Goal: Information Seeking & Learning: Learn about a topic

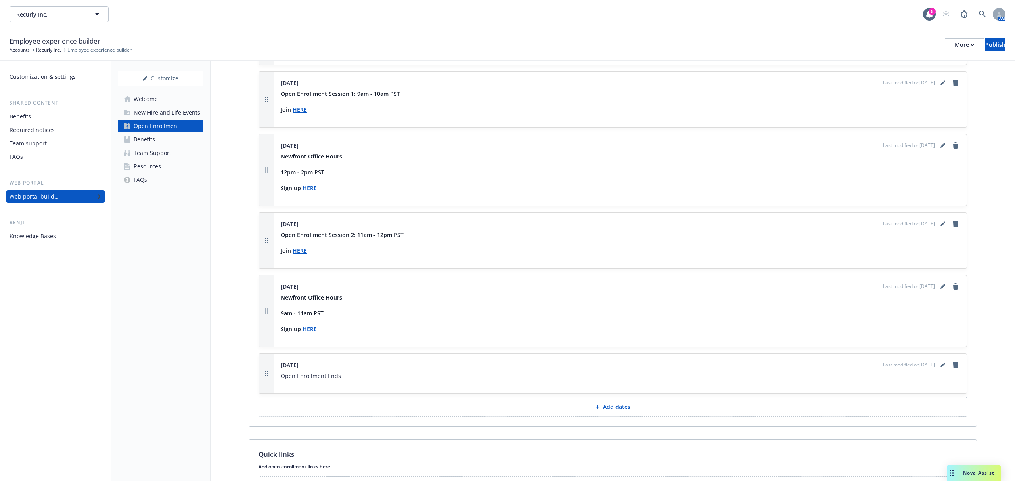
scroll to position [748, 0]
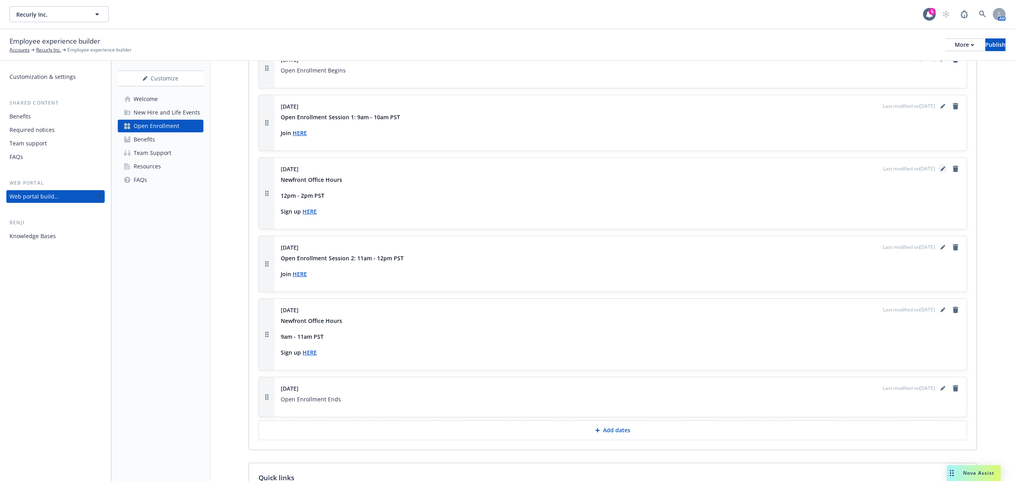
click at [940, 171] on icon "editPencil" at bounding box center [942, 168] width 5 height 5
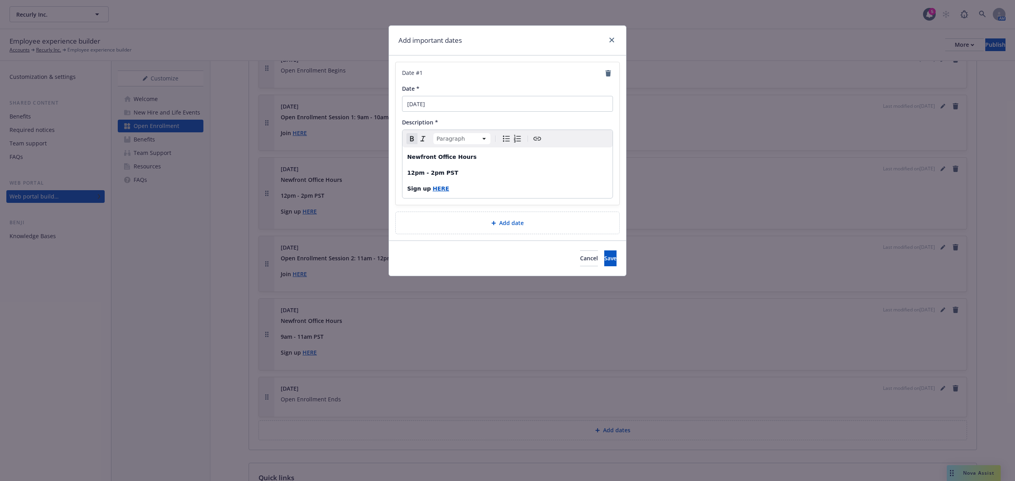
click at [484, 161] on p "Newfront Office Hours" at bounding box center [507, 157] width 201 height 10
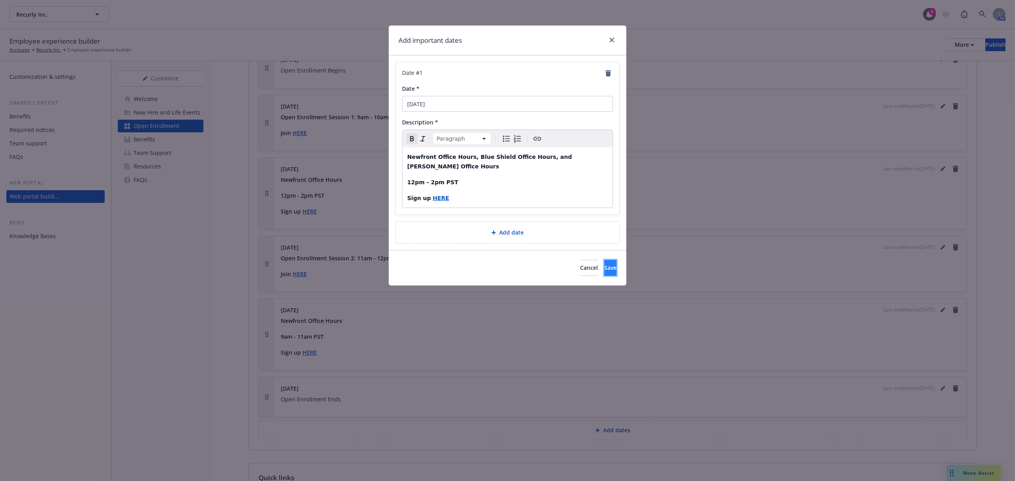
click at [604, 264] on span "Save" at bounding box center [610, 268] width 12 height 8
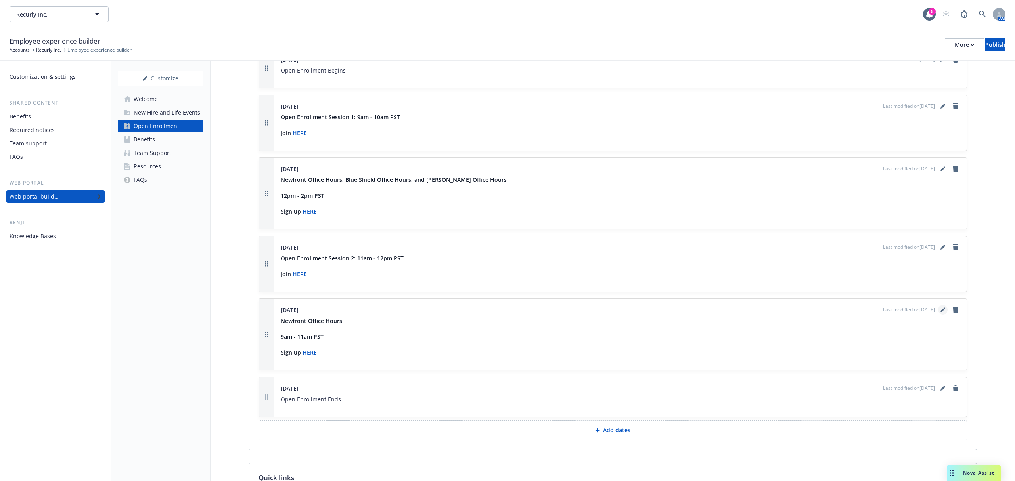
click at [938, 315] on link "editPencil" at bounding box center [943, 310] width 10 height 10
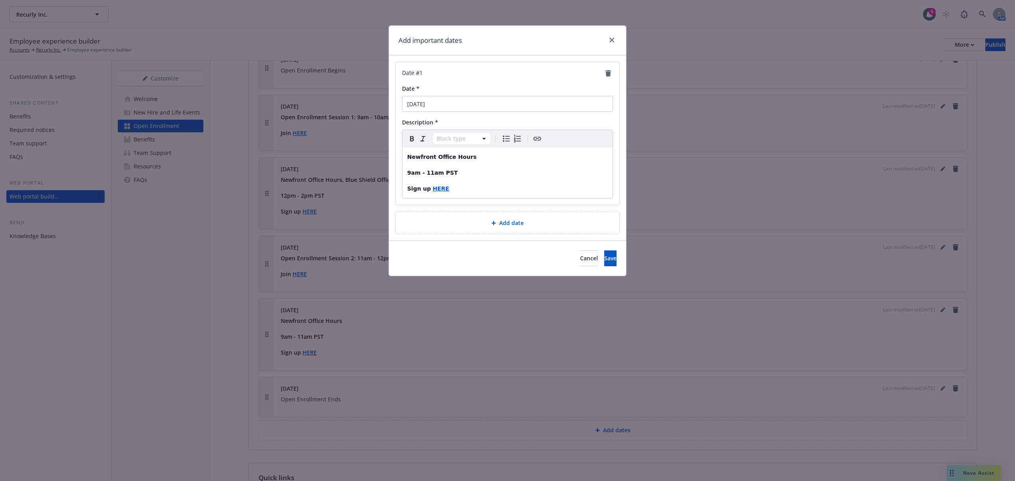
click at [488, 153] on p "Newfront Office Hours" at bounding box center [507, 157] width 201 height 10
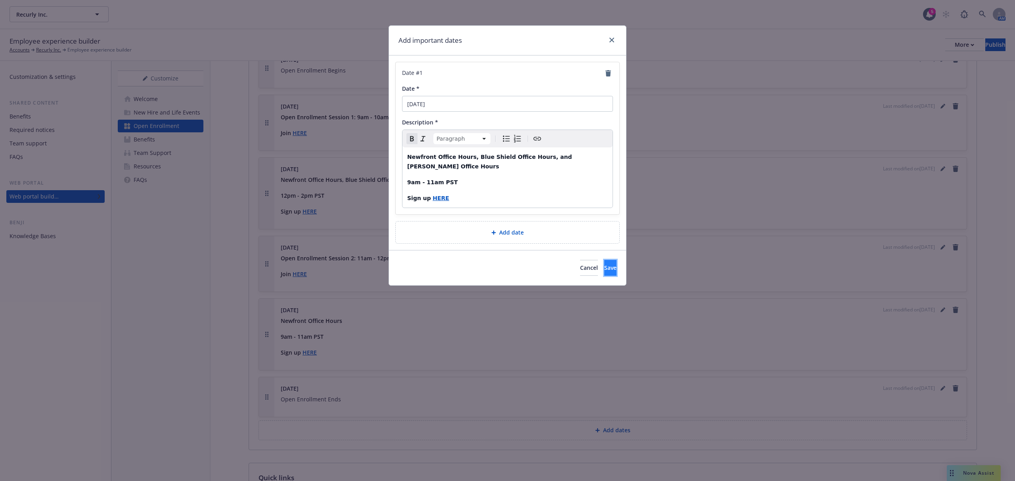
click at [604, 260] on button "Save" at bounding box center [610, 268] width 12 height 16
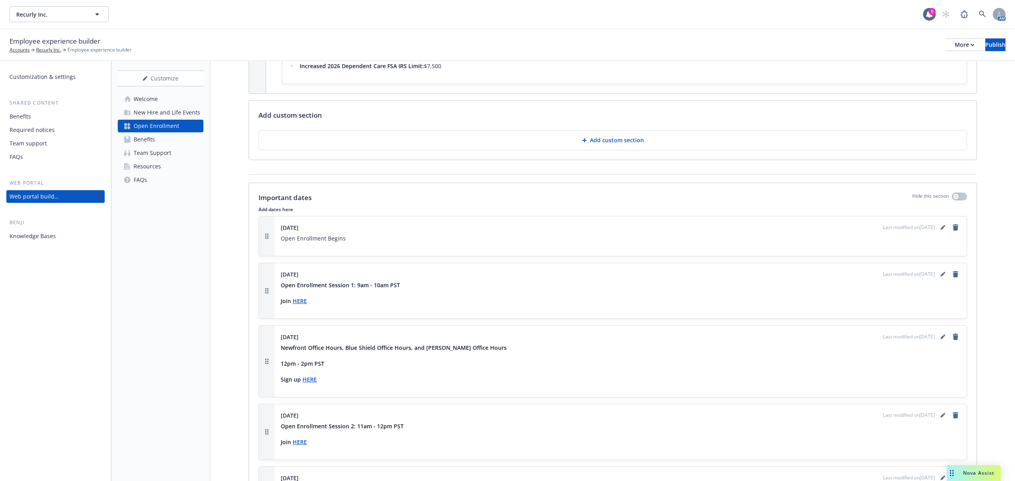
scroll to position [589, 0]
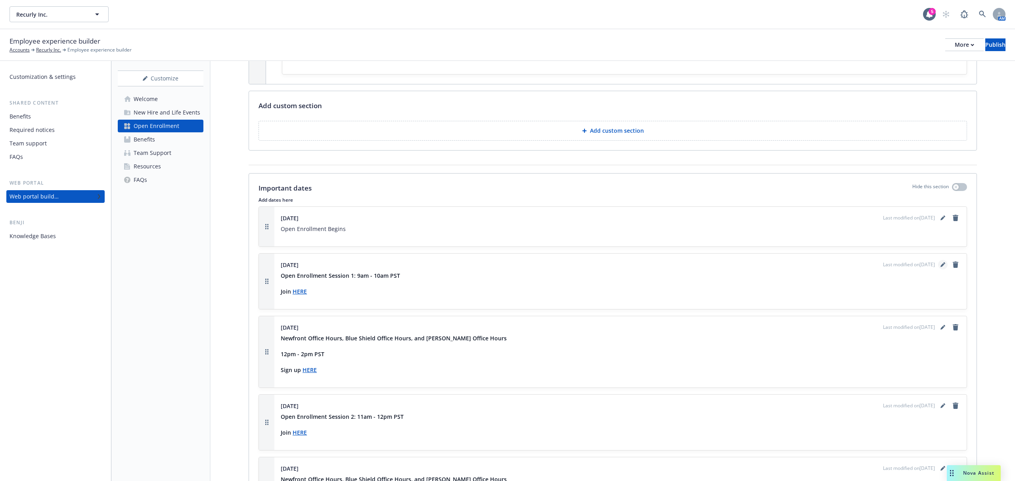
click at [940, 267] on icon "editPencil" at bounding box center [942, 264] width 5 height 5
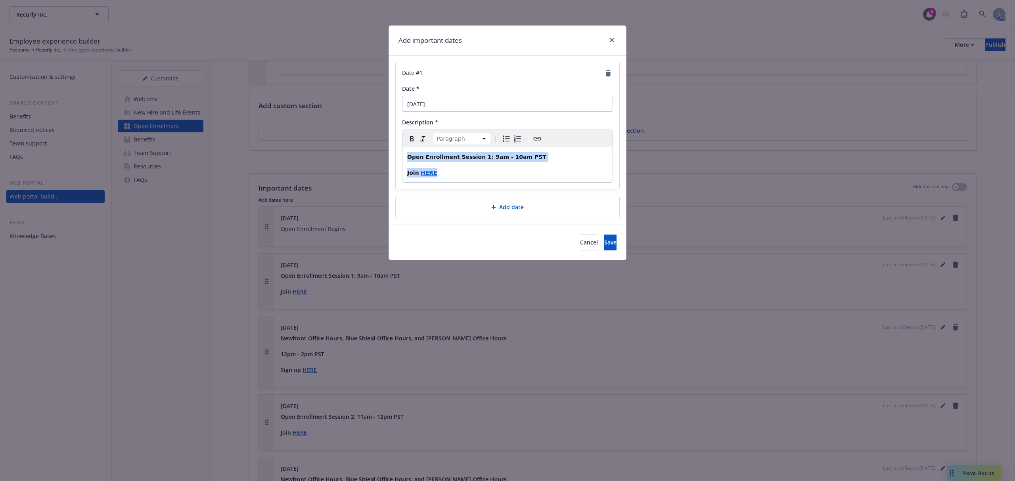
drag, startPoint x: 464, startPoint y: 176, endPoint x: 373, endPoint y: 155, distance: 93.6
click at [373, 155] on div "Add important dates Date # 1 Date * [DATE] Description * Paragraph Paragraph He…" at bounding box center [507, 240] width 1015 height 481
copy div "Open Enrollment Session 1: 9am - 10am PST Join HERE"
click at [613, 42] on icon "close" at bounding box center [611, 40] width 5 height 5
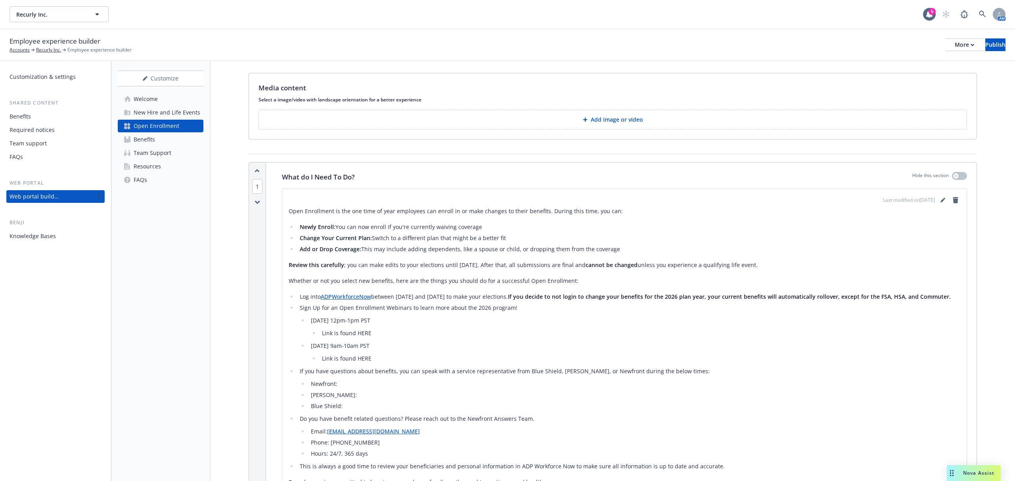
scroll to position [8, 0]
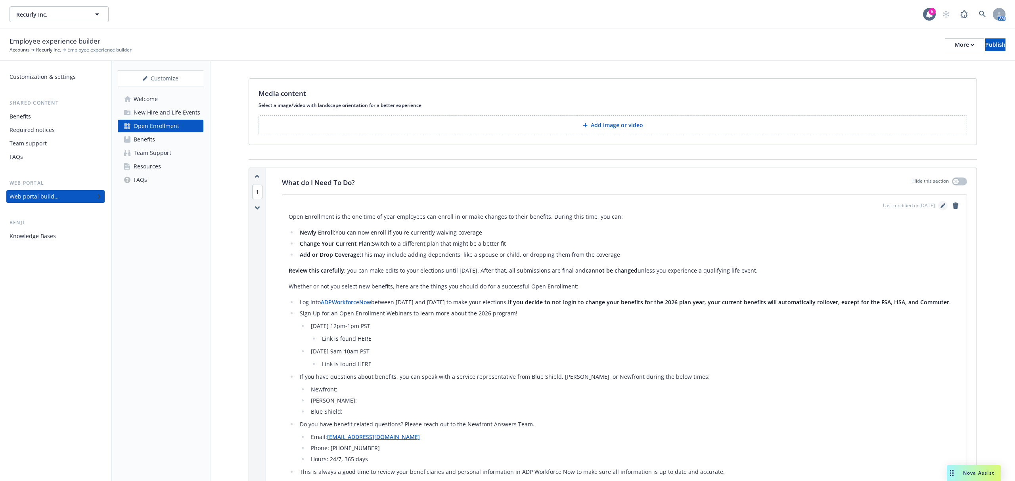
click at [938, 203] on link "editPencil" at bounding box center [943, 206] width 10 height 10
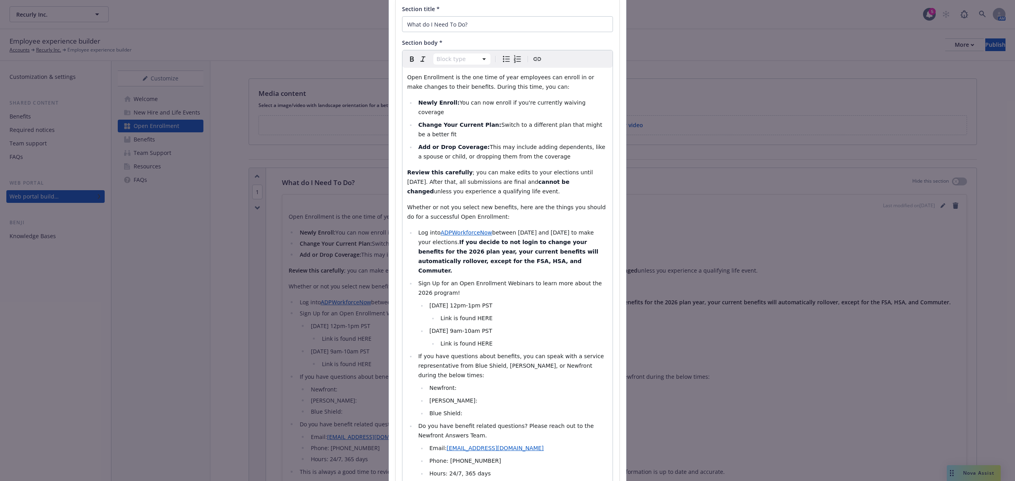
scroll to position [159, 0]
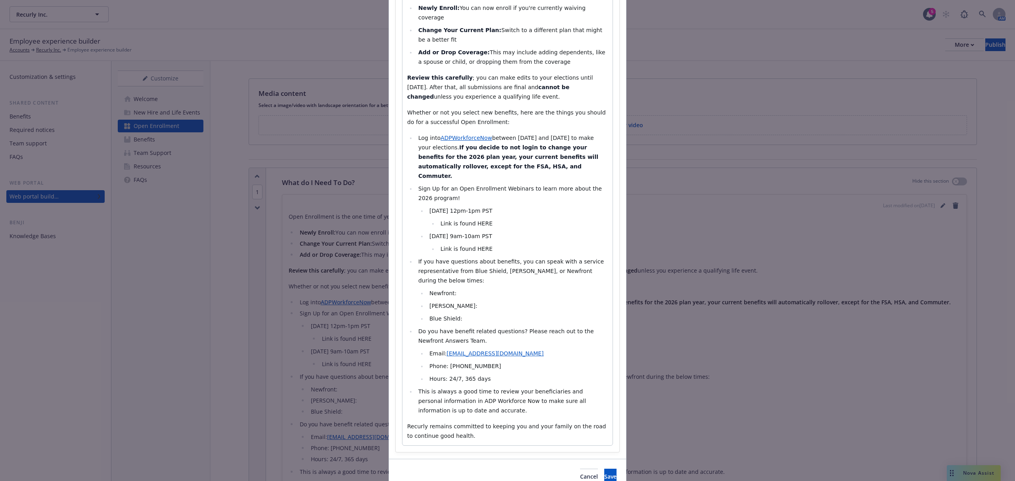
select select
drag, startPoint x: 496, startPoint y: 205, endPoint x: 411, endPoint y: 192, distance: 85.7
click at [411, 192] on ul "Log into ADPWorkforceNow between [DATE] and [DATE] to make your elections. If y…" at bounding box center [507, 274] width 201 height 282
click at [494, 206] on ul "[DATE] 12pm-1pm PST Link is found HERE [DATE] 9am-10am PST Link is found HERE" at bounding box center [512, 230] width 189 height 48
click at [488, 208] on span "[DATE] 12pm-1pm PST" at bounding box center [460, 211] width 63 height 6
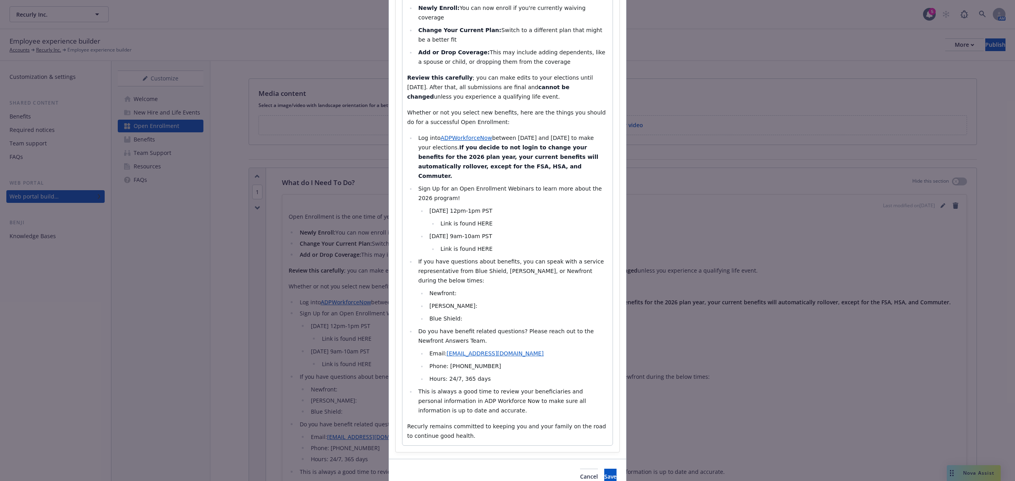
click at [492, 208] on span "[DATE] 12pm-1pm PST" at bounding box center [460, 211] width 63 height 6
click at [489, 208] on span "[DATE] 9am-1pm PST" at bounding box center [458, 211] width 59 height 6
drag, startPoint x: 494, startPoint y: 205, endPoint x: 471, endPoint y: 205, distance: 23.0
click at [471, 219] on li "Link is found HERE" at bounding box center [523, 224] width 170 height 10
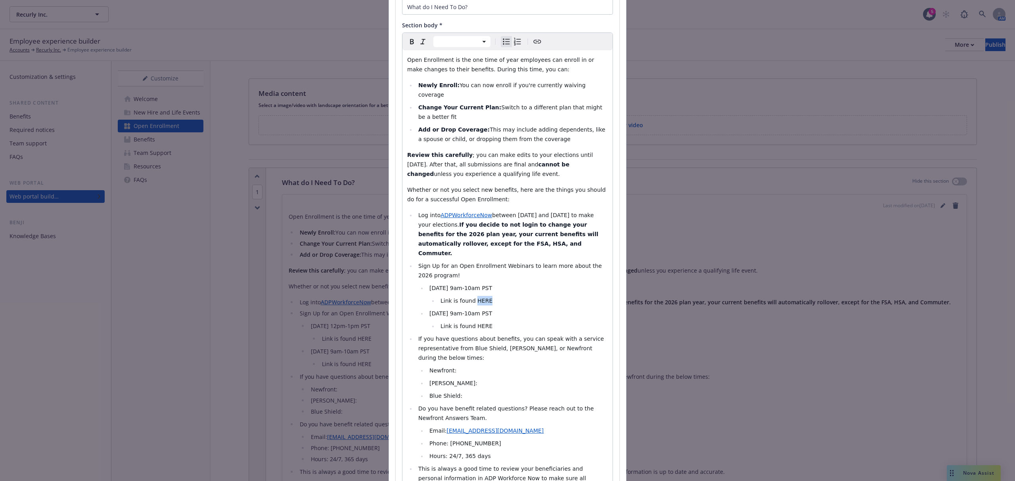
scroll to position [0, 0]
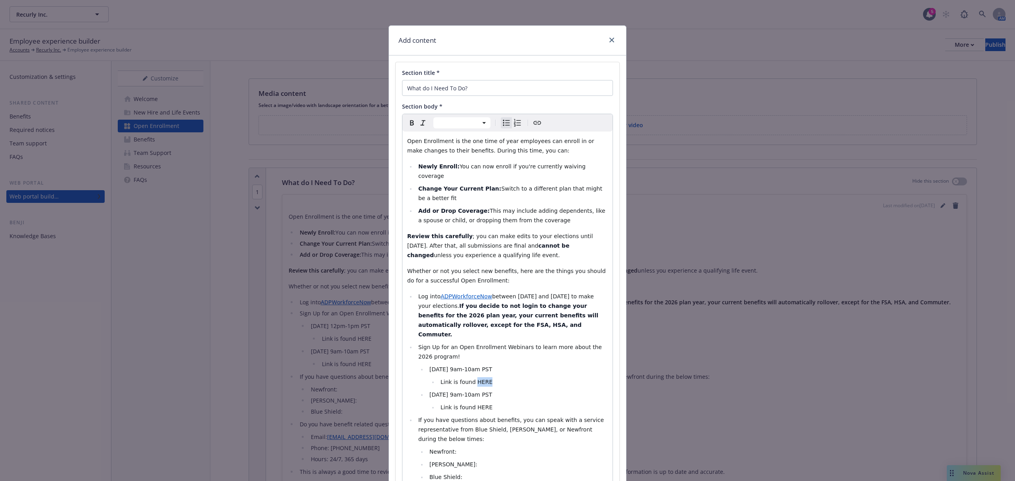
click at [534, 123] on icon "Create link" at bounding box center [537, 123] width 10 height 10
click at [467, 395] on input "URL" at bounding box center [475, 395] width 101 height 16
type input "Open Enrollment Session 1: 9am - 10am PST Join HERE"
click at [486, 414] on span "Cancel" at bounding box center [486, 417] width 18 height 8
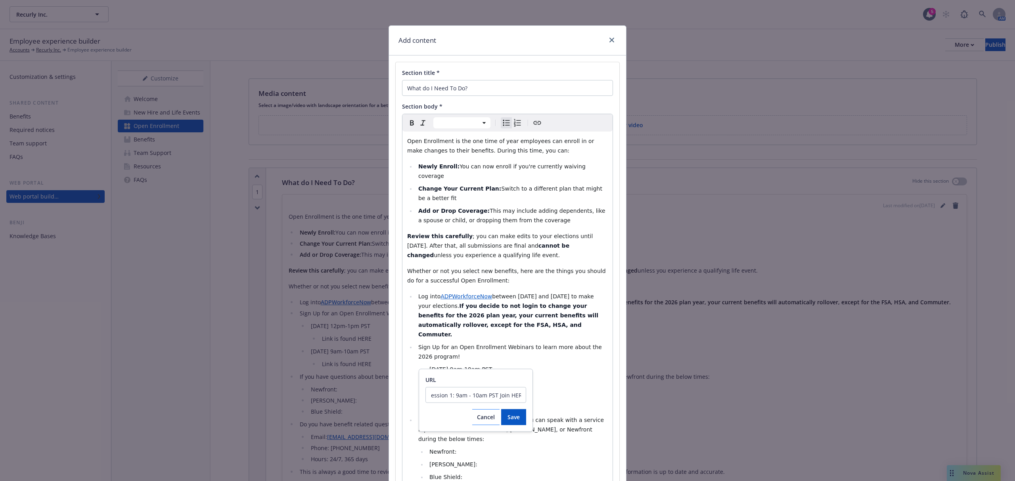
scroll to position [0, 0]
click at [494, 377] on li "Link is found HERE" at bounding box center [523, 382] width 170 height 10
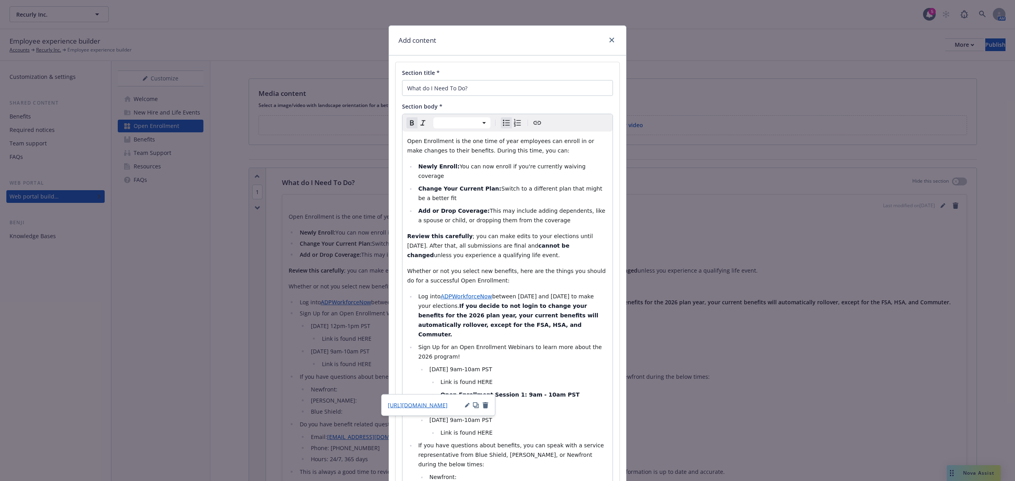
click at [467, 403] on icon "button" at bounding box center [467, 405] width 5 height 5
click at [449, 416] on input "[URL][DOMAIN_NAME]" at bounding box center [438, 421] width 101 height 16
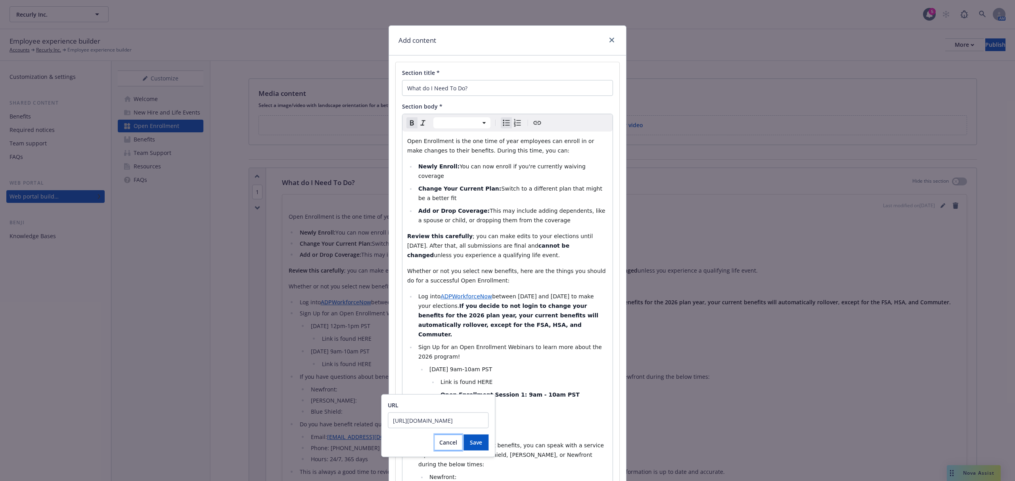
click at [448, 438] on button "Cancel" at bounding box center [447, 443] width 27 height 16
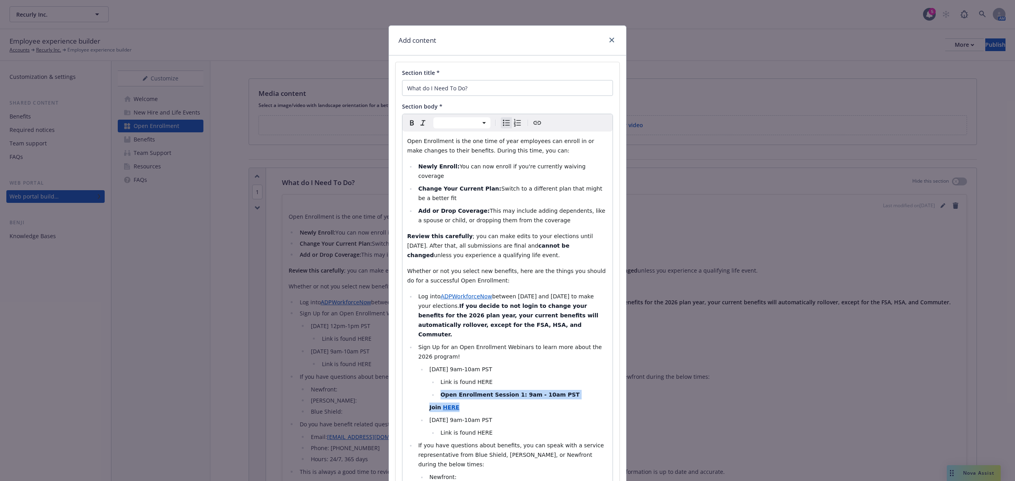
drag, startPoint x: 465, startPoint y: 388, endPoint x: 430, endPoint y: 377, distance: 36.6
click at [430, 377] on li "Link is found HERE Open Enrollment Session 1: 9am - 10am PST Join HERE" at bounding box center [517, 394] width 181 height 35
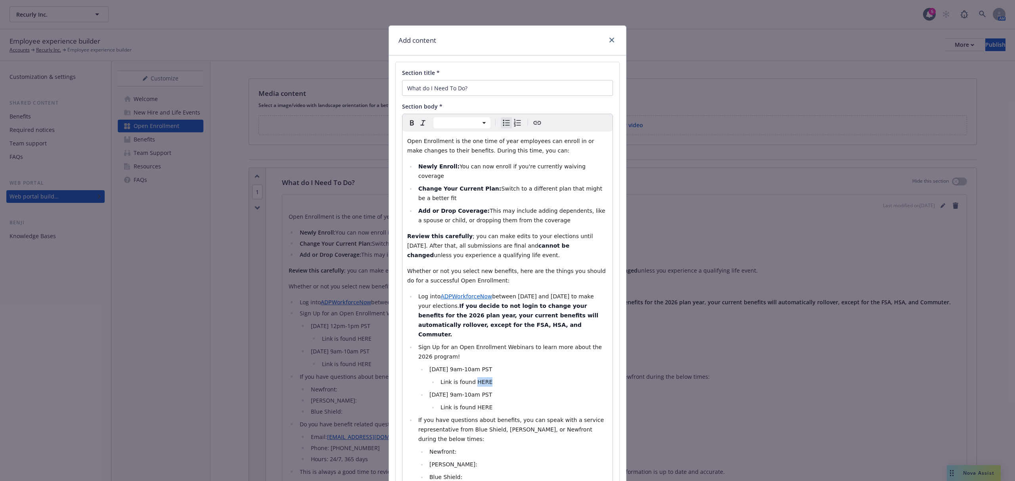
drag, startPoint x: 476, startPoint y: 365, endPoint x: 470, endPoint y: 365, distance: 5.9
click at [470, 377] on li "Link is found HERE" at bounding box center [523, 382] width 170 height 10
click at [533, 117] on div "Paragraph Heading 1 Heading 2 Heading 3 Heading 4 Heading 5 Heading 6" at bounding box center [507, 122] width 210 height 17
click at [533, 127] on icon "Create link" at bounding box center [537, 123] width 10 height 10
click at [471, 392] on input "URL" at bounding box center [475, 395] width 101 height 16
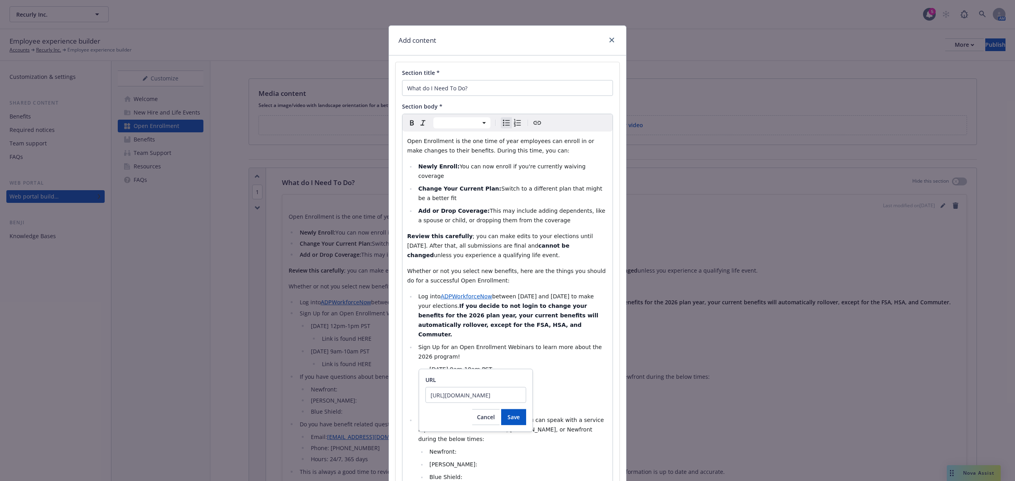
scroll to position [0, 9]
type input "[URL][DOMAIN_NAME]"
click at [516, 414] on span "Save" at bounding box center [513, 417] width 12 height 8
click at [503, 365] on ul "[DATE] 9am-10am PST Link is found HERE [DATE] 9am-10am PST Link is found HERE" at bounding box center [512, 389] width 189 height 48
click at [564, 390] on li "[DATE] 9am-10am PST" at bounding box center [517, 395] width 181 height 10
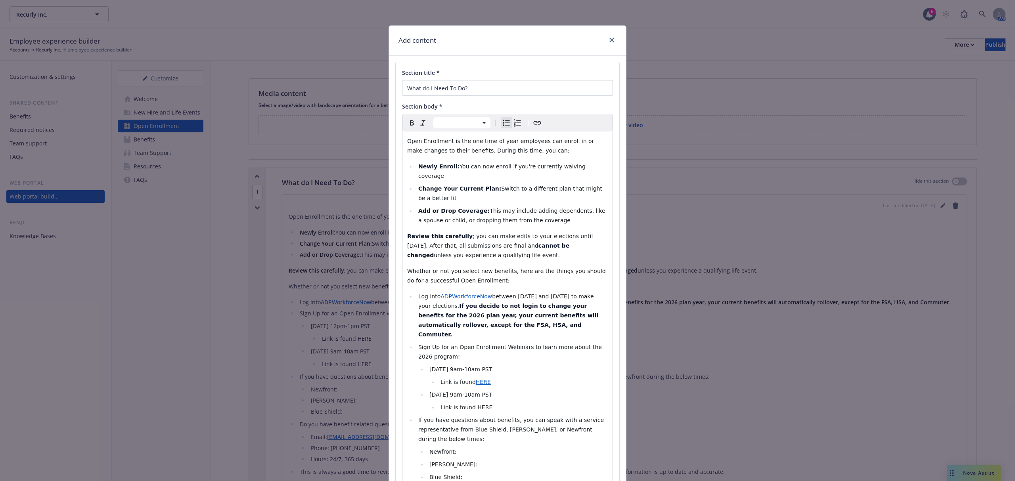
click at [455, 392] on span "[DATE] 9am-10am PST" at bounding box center [460, 395] width 63 height 6
click at [483, 392] on span "[DATE] 9am-10am PST" at bounding box center [460, 395] width 63 height 6
click at [492, 392] on span "[DATE] 9am-10am PST" at bounding box center [460, 395] width 63 height 6
click at [495, 392] on span "[DATE] 11am-10am PST" at bounding box center [462, 395] width 66 height 6
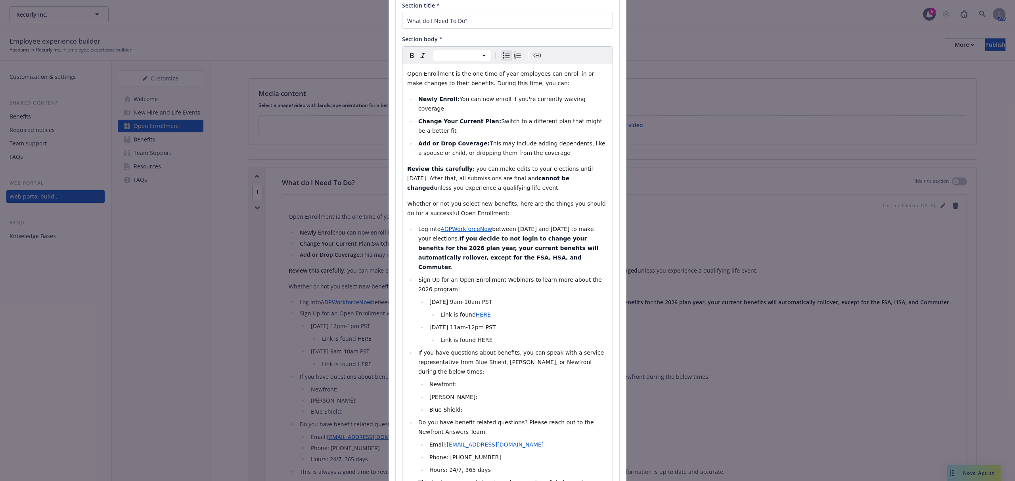
scroll to position [170, 0]
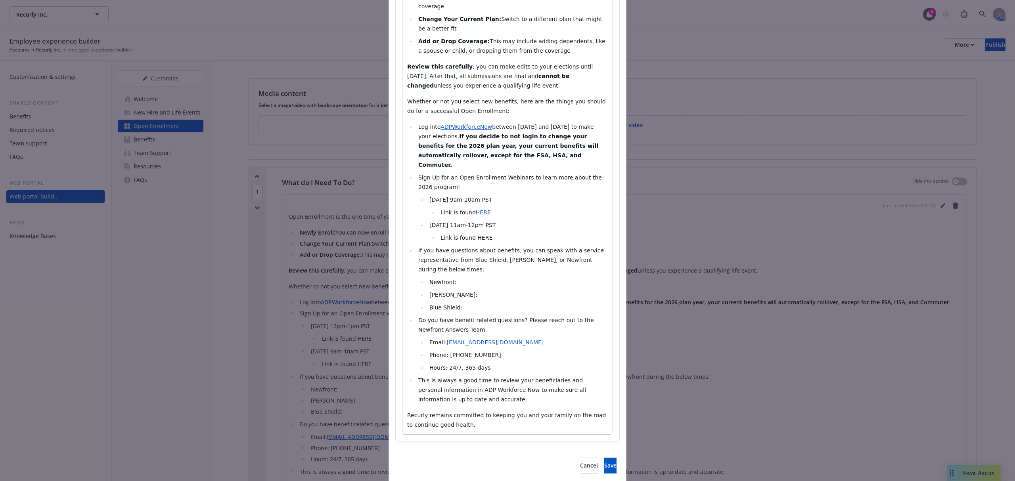
click at [468, 277] on li "Newfront:" at bounding box center [517, 282] width 181 height 10
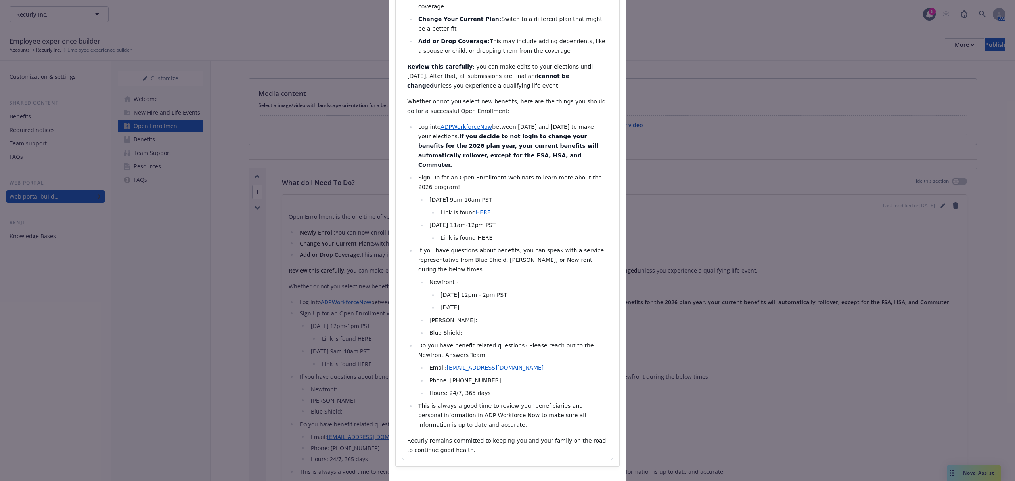
drag, startPoint x: 465, startPoint y: 266, endPoint x: 509, endPoint y: 287, distance: 49.5
click at [465, 292] on span "[DATE] 12pm - 2pm PST" at bounding box center [473, 295] width 67 height 6
click at [518, 316] on li "[PERSON_NAME]:" at bounding box center [517, 321] width 181 height 10
click at [493, 285] on ul "Newfront - [DATE] 12pm - 2pm PST [DATE] [PERSON_NAME]: Blue Shield:" at bounding box center [512, 307] width 189 height 60
click at [492, 303] on li "[DATE]" at bounding box center [523, 308] width 170 height 10
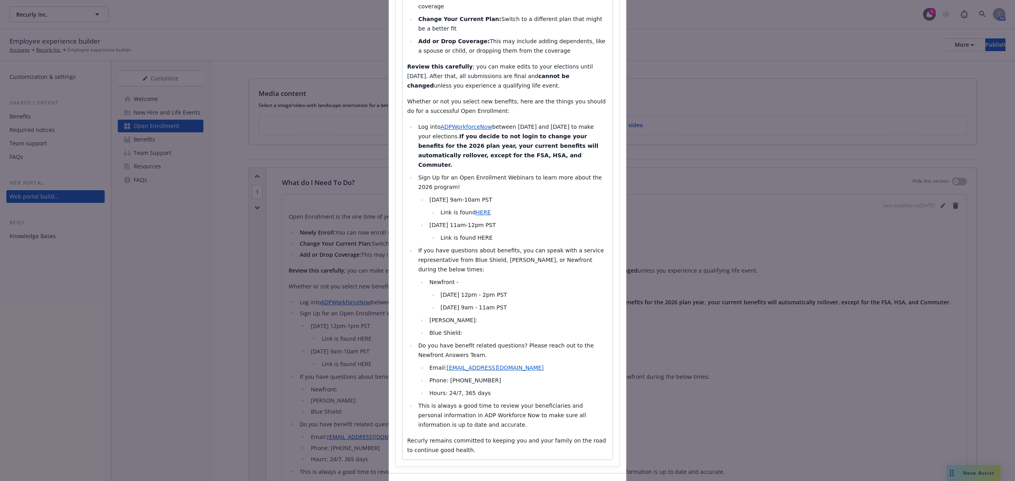
click at [470, 292] on span "[DATE] 12pm - 2pm PST" at bounding box center [473, 295] width 67 height 6
click at [465, 316] on li "[PERSON_NAME]:" at bounding box center [517, 321] width 181 height 10
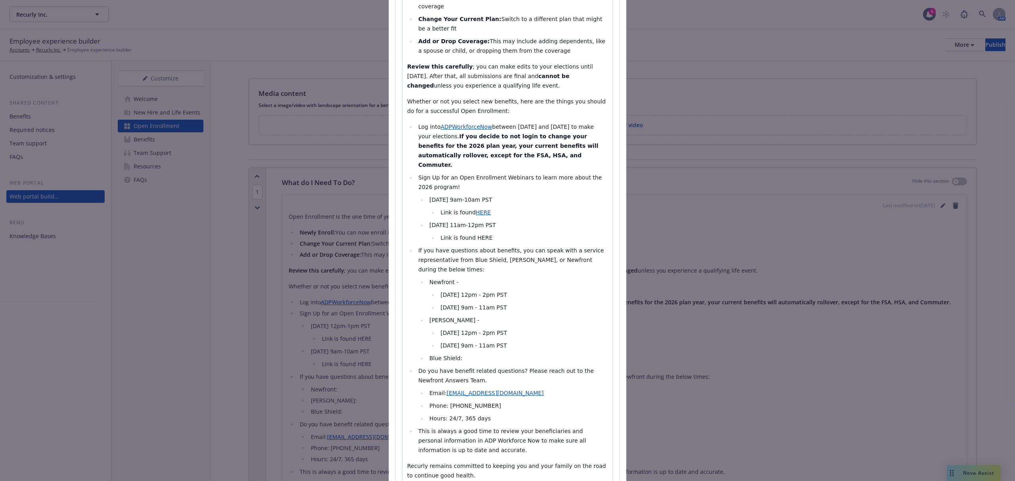
drag, startPoint x: 457, startPoint y: 254, endPoint x: 420, endPoint y: 253, distance: 37.3
click at [420, 277] on ul "Newfront - [DATE] 12pm - 2pm PST [DATE] 9am - 11am PST [PERSON_NAME] - [DATE] 1…" at bounding box center [512, 320] width 189 height 86
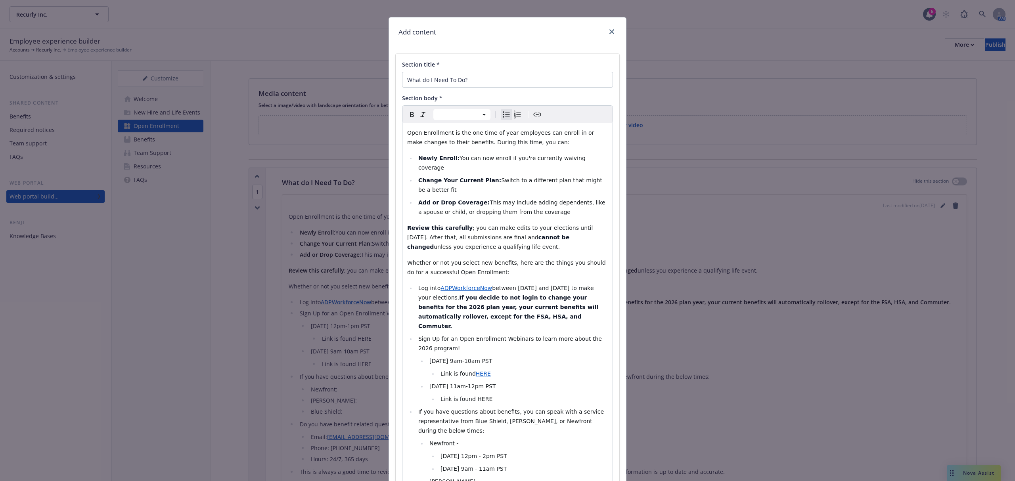
scroll to position [0, 0]
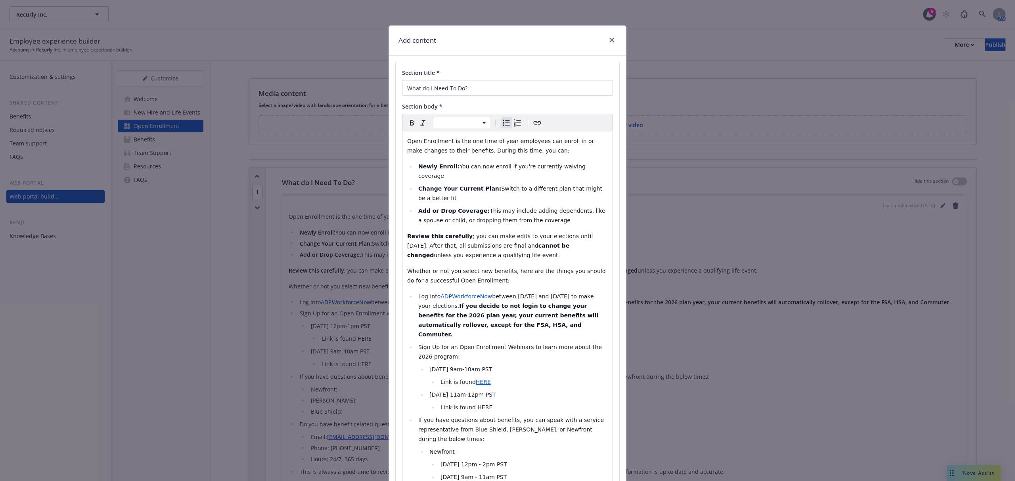
click at [407, 127] on icon "Bold" at bounding box center [412, 123] width 10 height 10
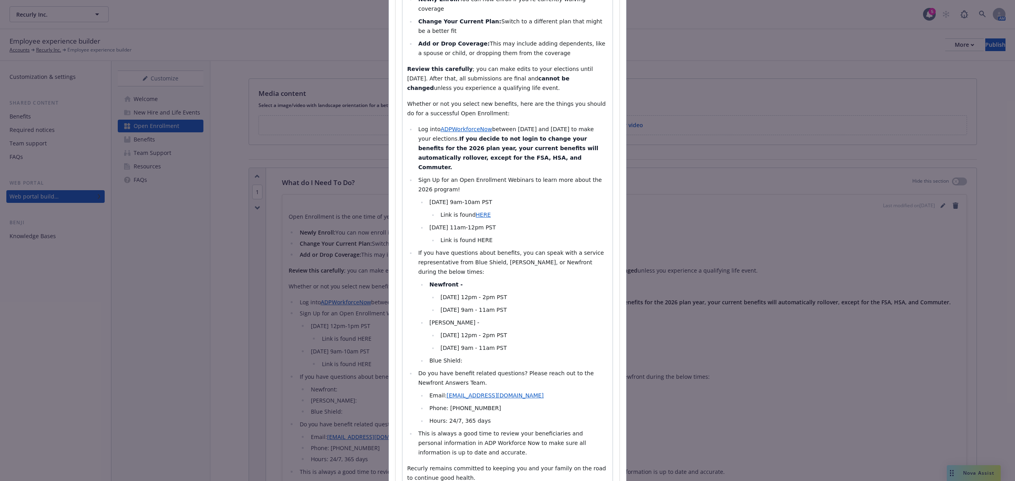
scroll to position [211, 0]
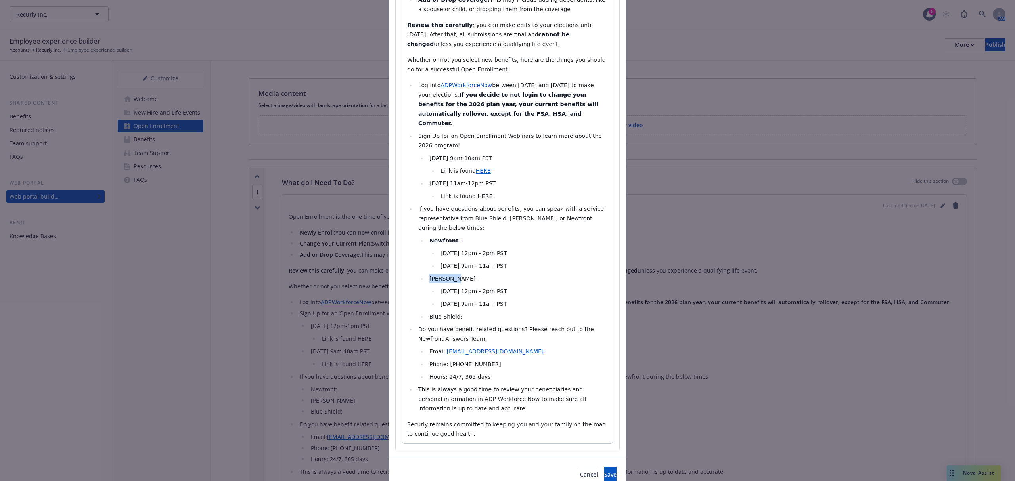
drag, startPoint x: 451, startPoint y: 254, endPoint x: 416, endPoint y: 253, distance: 35.3
click at [427, 274] on li "[PERSON_NAME] -" at bounding box center [517, 279] width 181 height 10
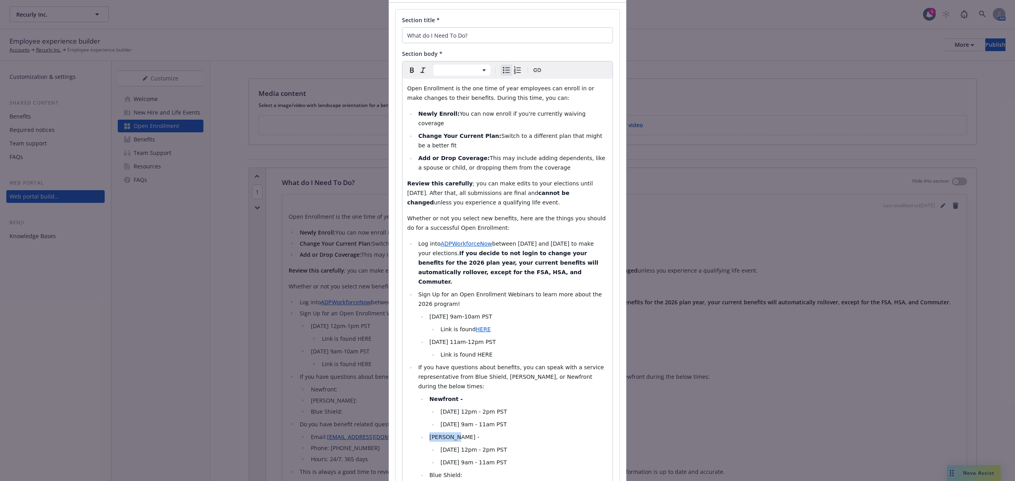
scroll to position [0, 0]
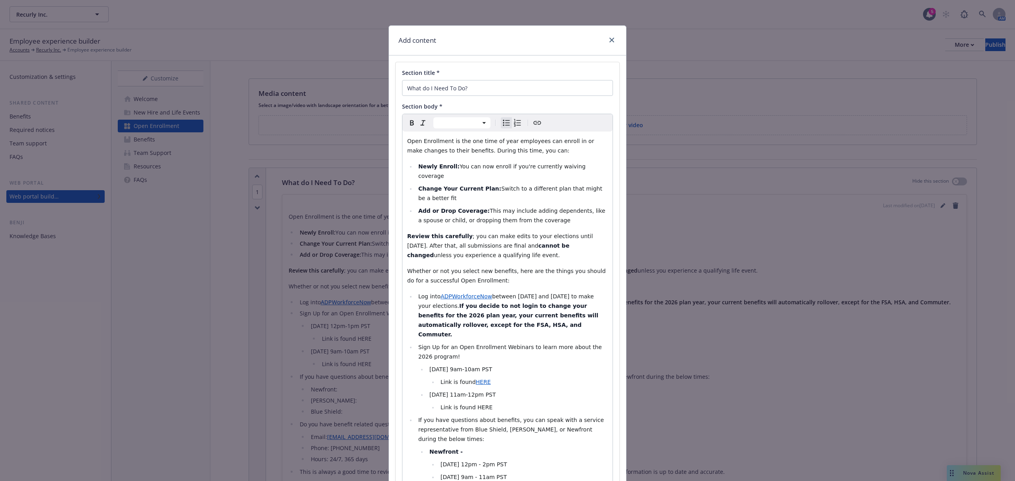
click at [409, 127] on icon "Bold" at bounding box center [412, 123] width 10 height 10
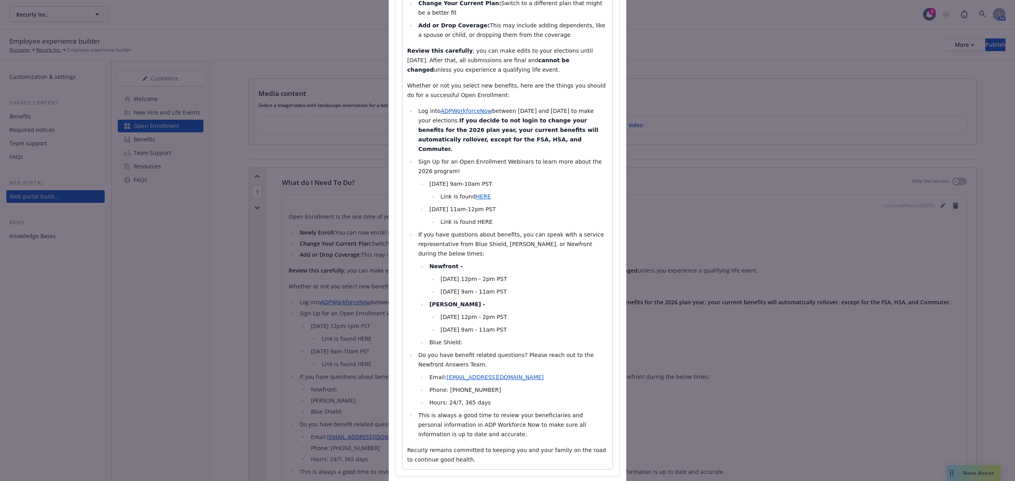
scroll to position [211, 0]
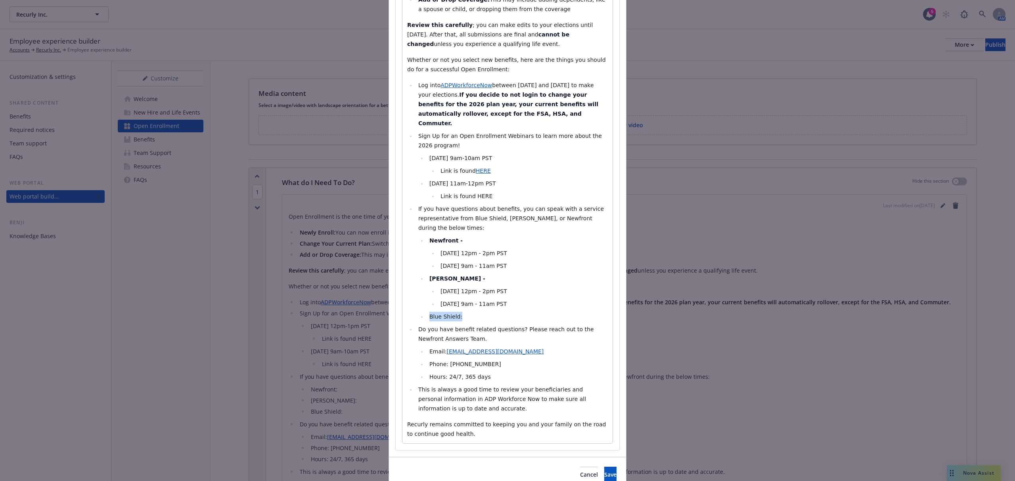
drag, startPoint x: 459, startPoint y: 289, endPoint x: 416, endPoint y: 287, distance: 42.9
click at [427, 312] on li "Blue Shield:" at bounding box center [517, 317] width 181 height 10
click at [474, 312] on li "Blue Shield:" at bounding box center [517, 317] width 181 height 10
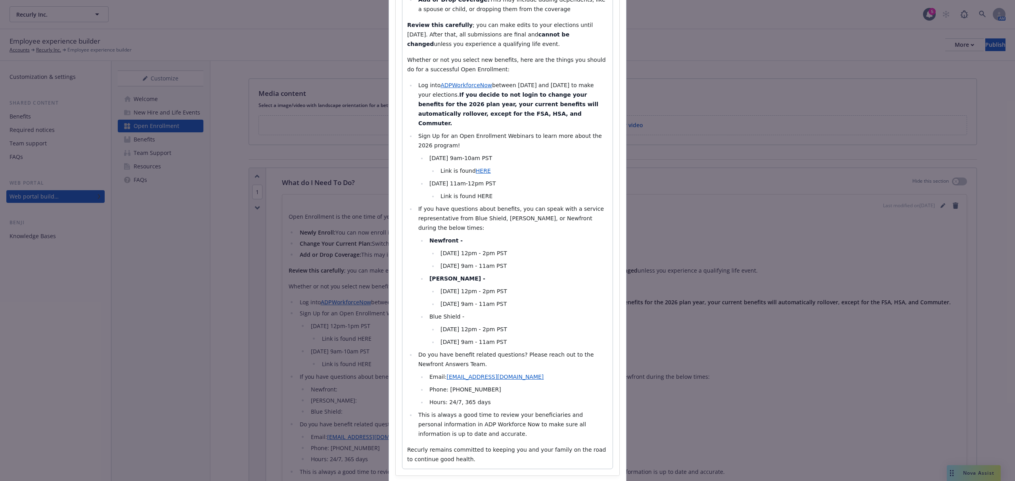
drag, startPoint x: 463, startPoint y: 290, endPoint x: 418, endPoint y: 291, distance: 45.2
click at [427, 312] on li "Blue Shield -" at bounding box center [517, 317] width 181 height 10
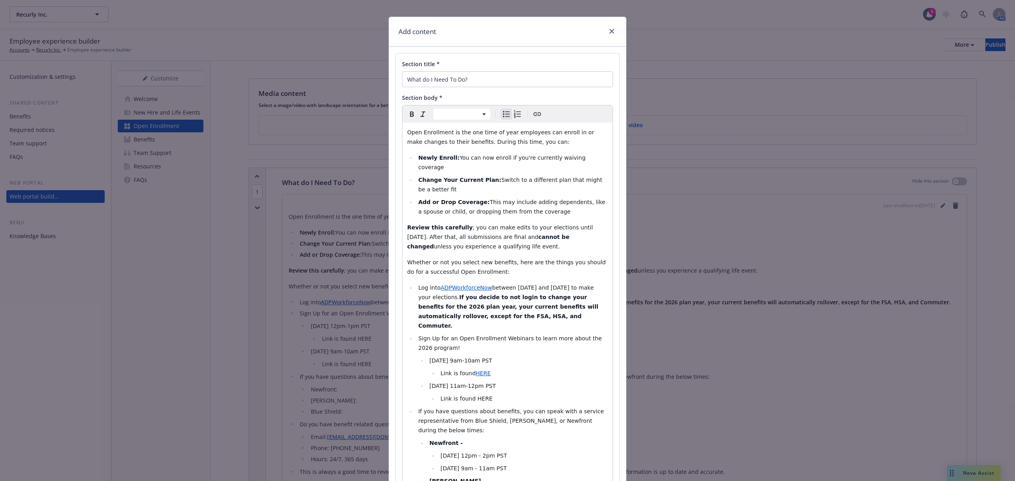
scroll to position [0, 0]
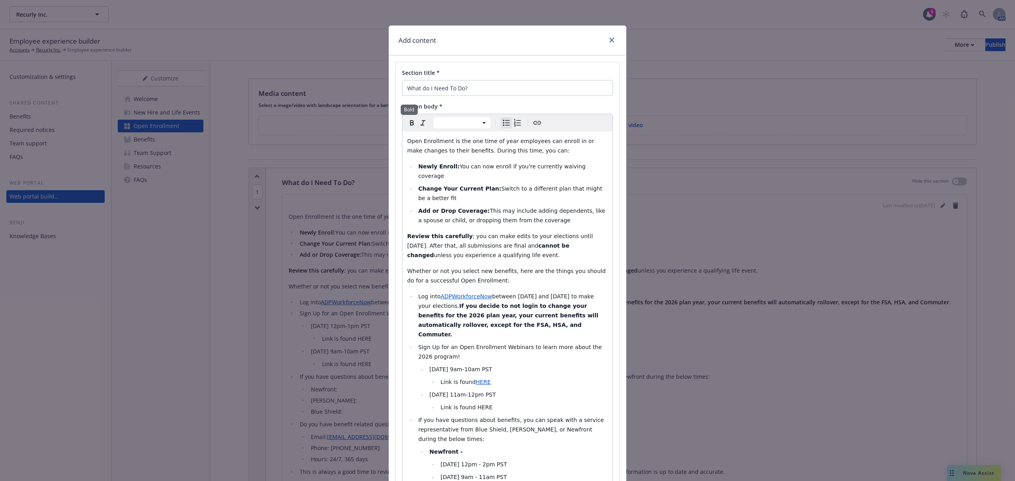
click at [410, 119] on icon "Bold" at bounding box center [412, 123] width 10 height 10
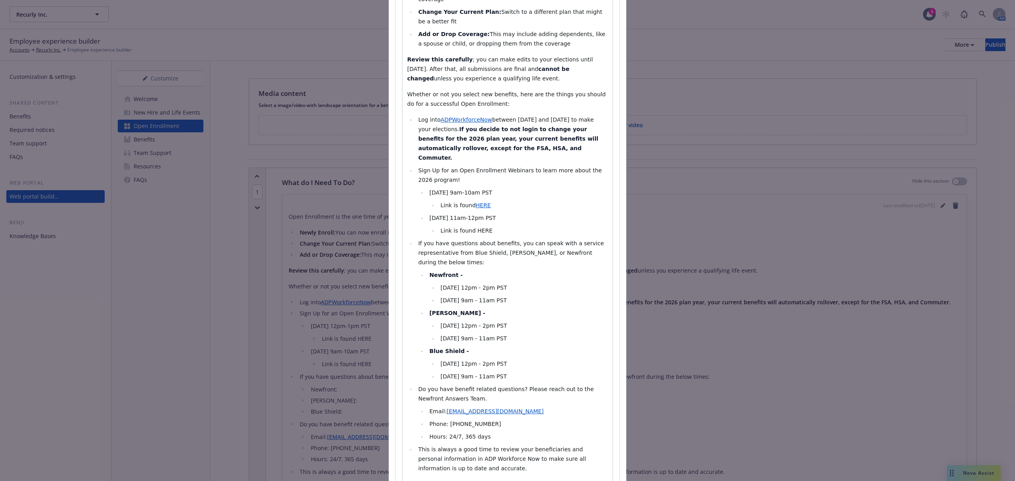
scroll to position [211, 0]
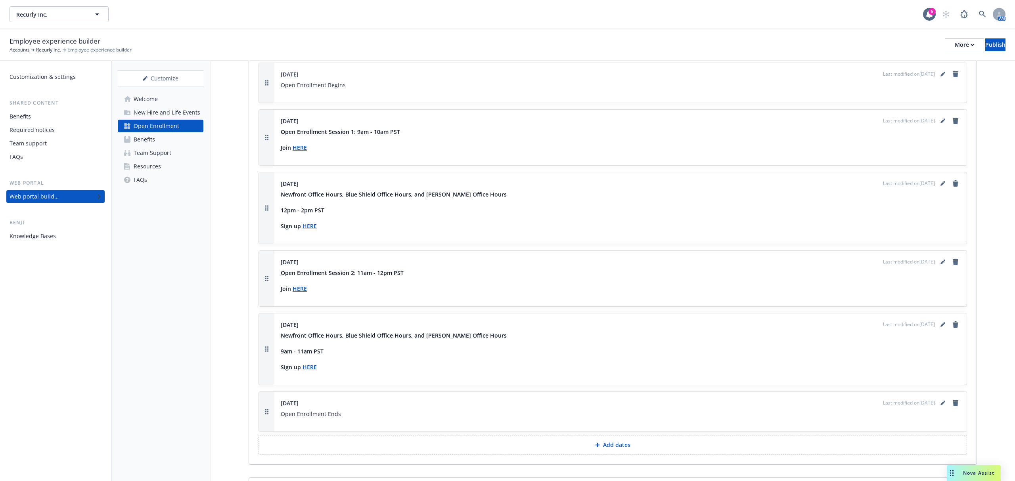
scroll to position [801, 0]
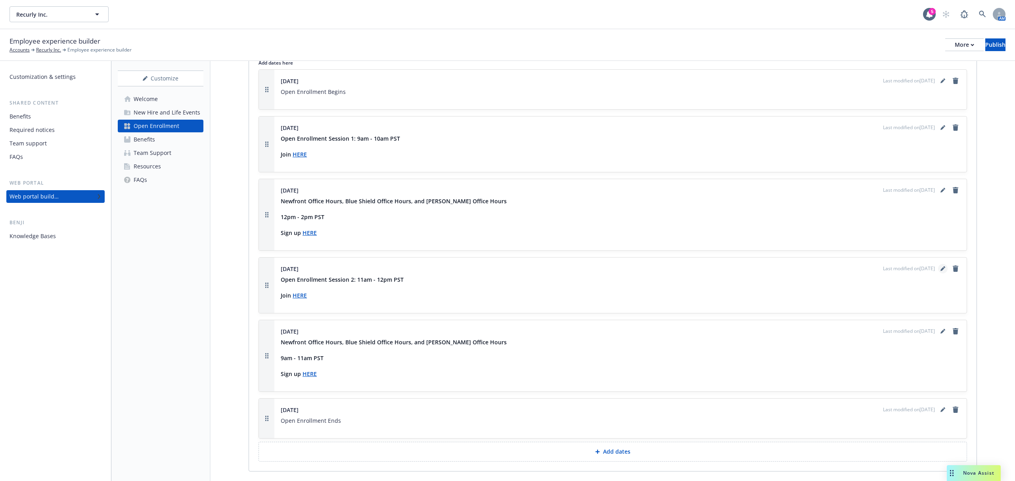
click at [938, 274] on link "editPencil" at bounding box center [943, 269] width 10 height 10
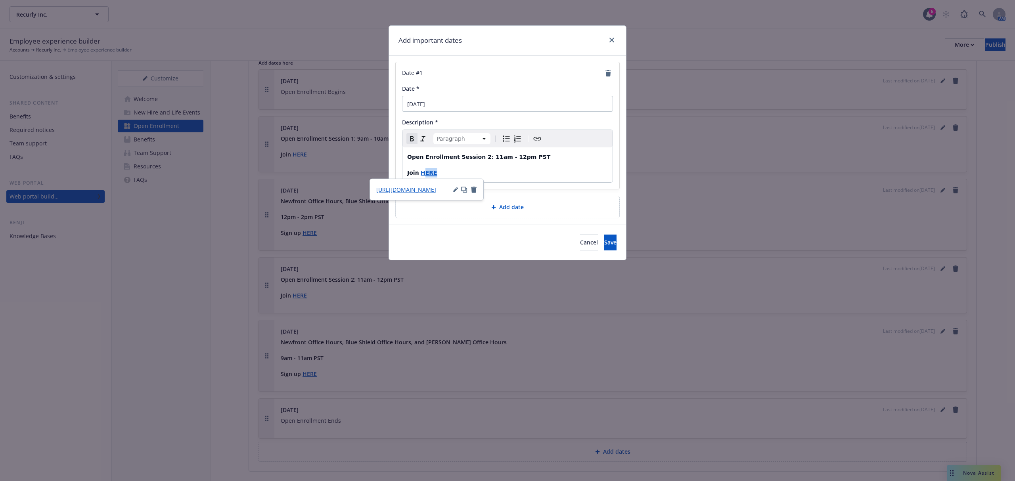
drag, startPoint x: 453, startPoint y: 174, endPoint x: 423, endPoint y: 174, distance: 30.1
click at [423, 174] on p "Join HERE" at bounding box center [507, 173] width 201 height 10
click at [458, 188] on icon "button" at bounding box center [458, 189] width 5 height 5
click at [436, 199] on input "[URL][DOMAIN_NAME]" at bounding box center [429, 205] width 101 height 16
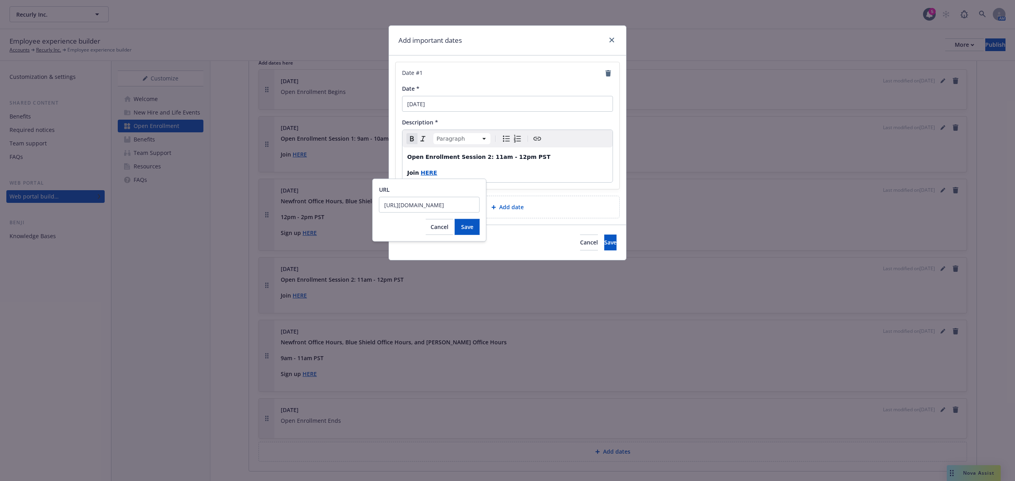
click at [433, 202] on input "[URL][DOMAIN_NAME]" at bounding box center [429, 205] width 101 height 16
click at [440, 225] on span "Cancel" at bounding box center [439, 227] width 18 height 8
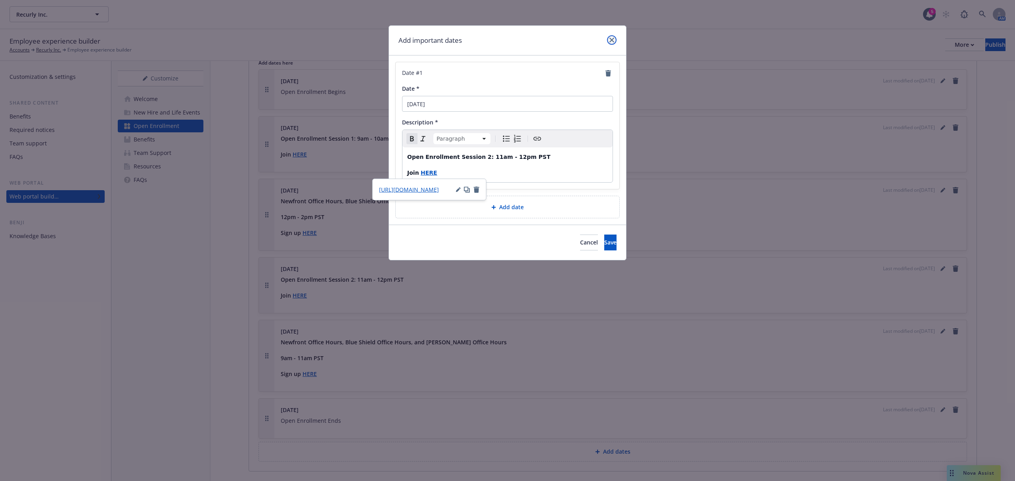
click at [611, 40] on icon "close" at bounding box center [611, 40] width 5 height 5
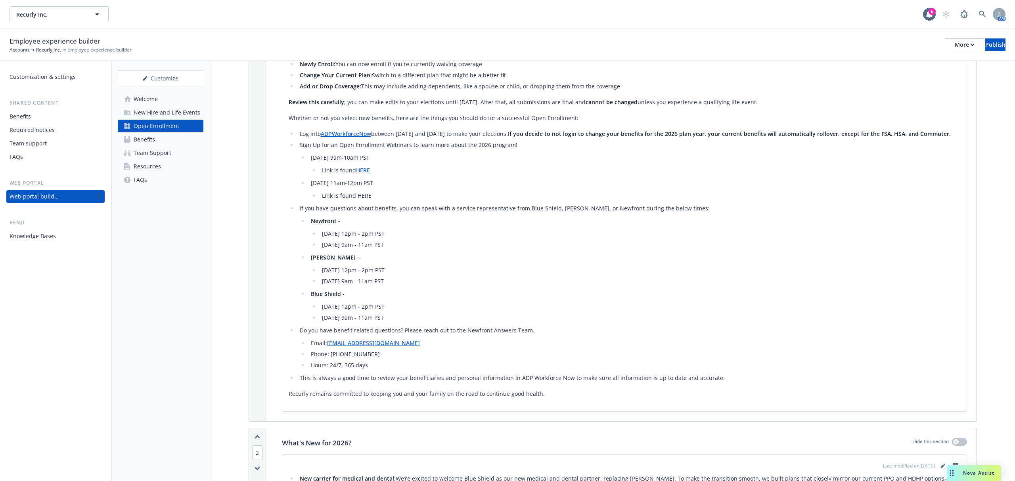
scroll to position [113, 0]
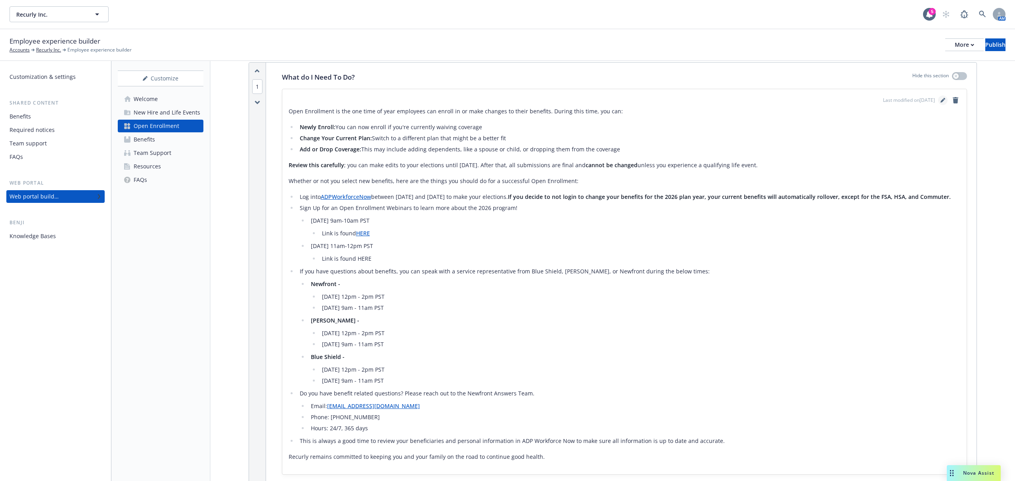
click at [940, 101] on icon "editPencil" at bounding box center [942, 100] width 5 height 5
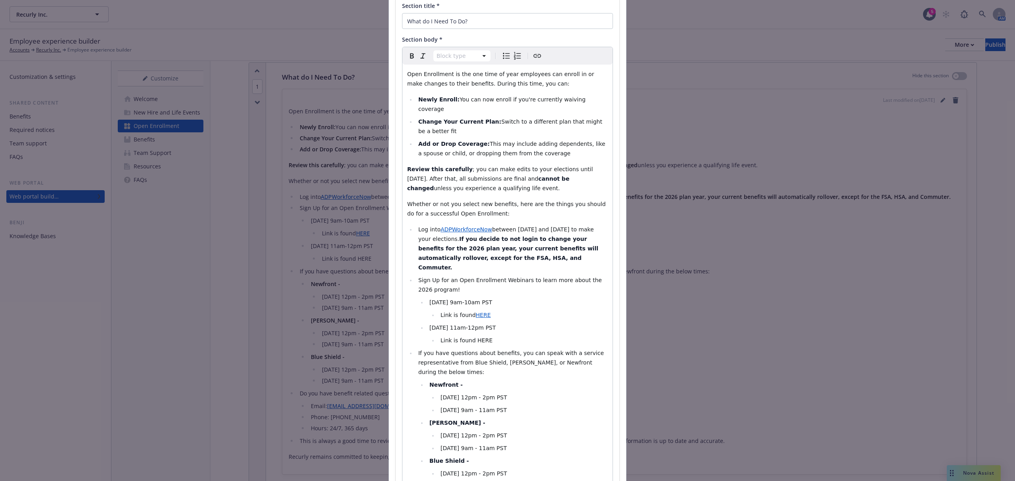
scroll to position [159, 0]
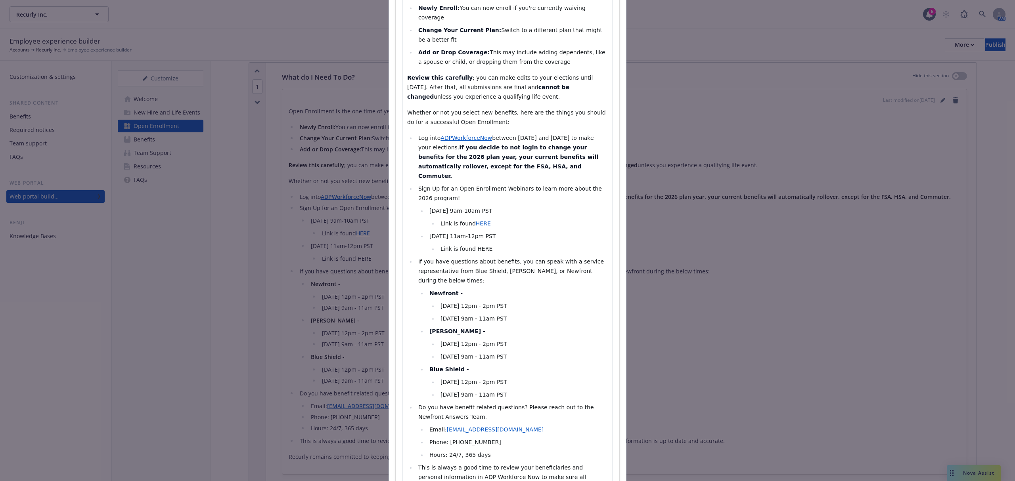
select select
drag, startPoint x: 490, startPoint y: 231, endPoint x: 471, endPoint y: 229, distance: 19.1
click at [471, 244] on li "Link is found HERE" at bounding box center [523, 249] width 170 height 10
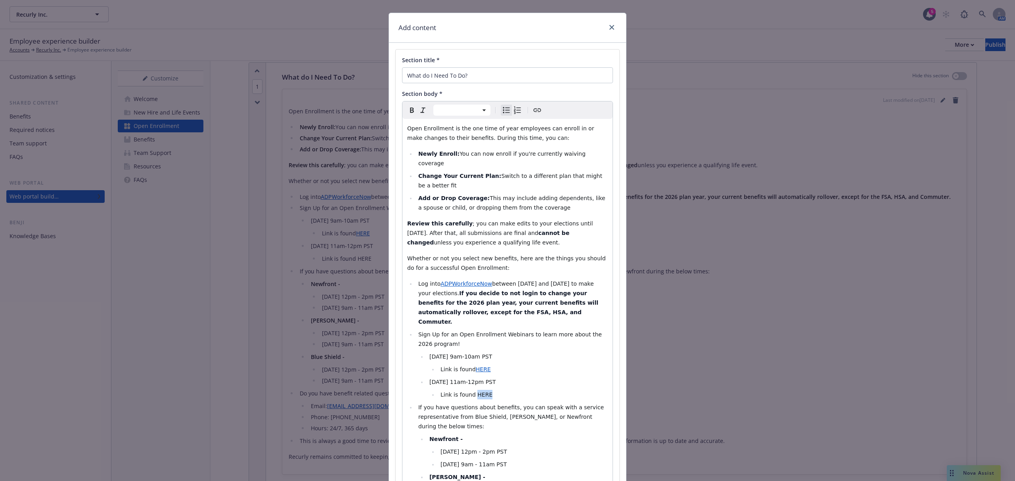
scroll to position [0, 0]
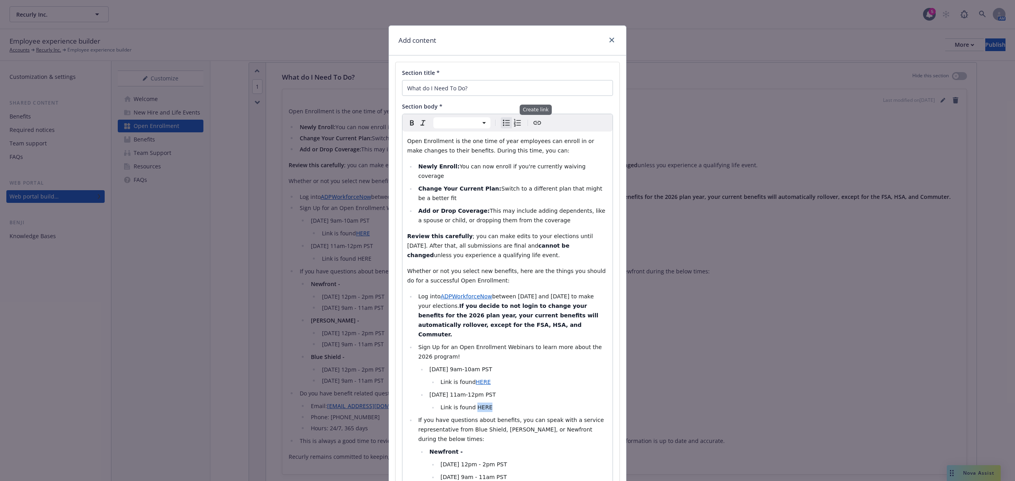
click at [535, 123] on icon "Create link" at bounding box center [537, 123] width 10 height 10
click at [461, 421] on input "URL" at bounding box center [475, 421] width 101 height 16
type input "[URL][DOMAIN_NAME]"
click at [516, 436] on button "Save" at bounding box center [513, 443] width 25 height 16
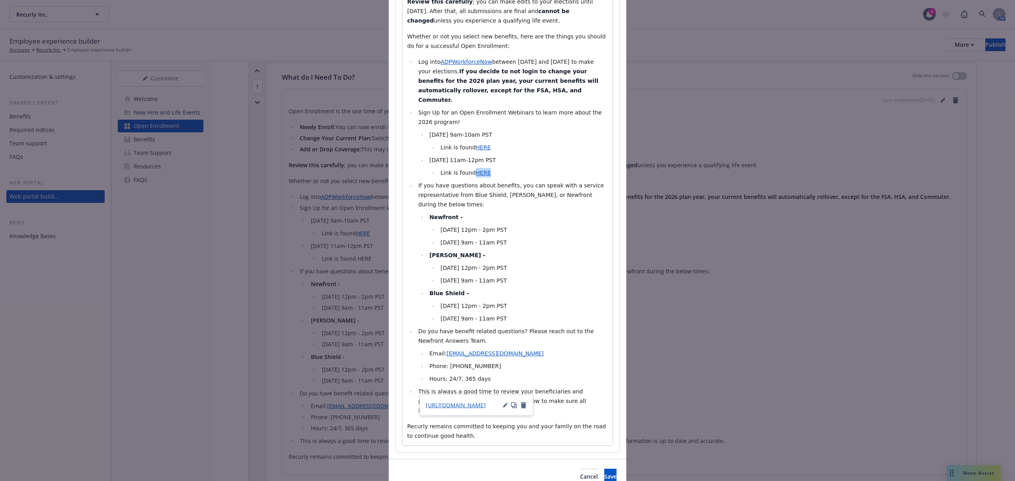
scroll to position [246, 0]
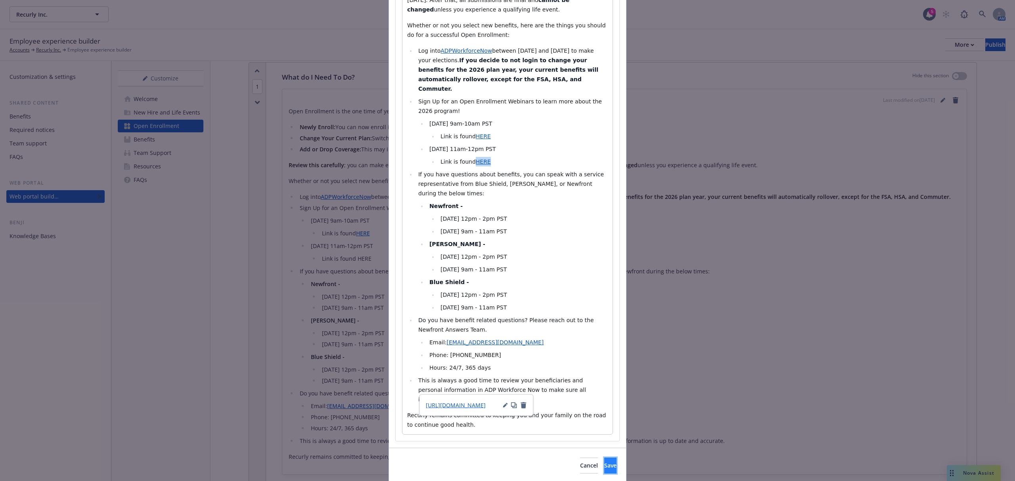
click at [604, 462] on span "Save" at bounding box center [610, 466] width 12 height 8
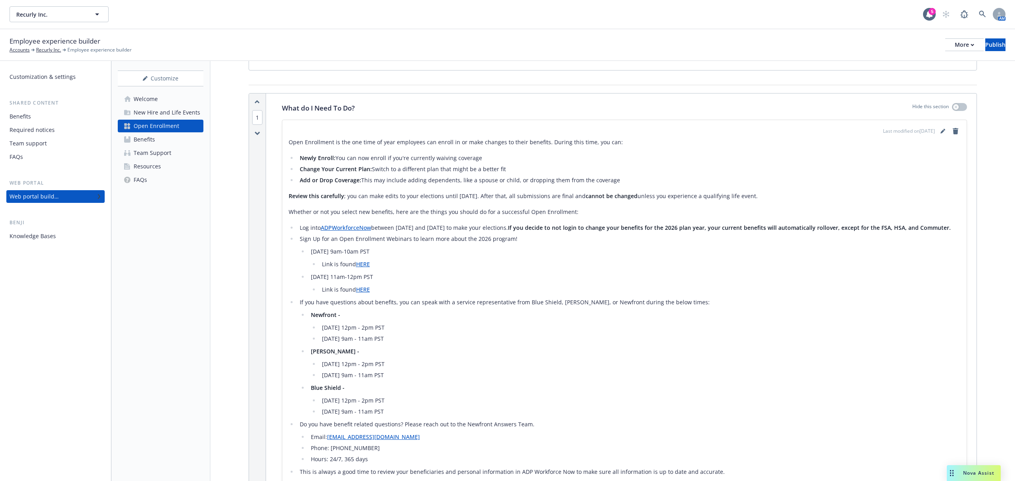
scroll to position [0, 0]
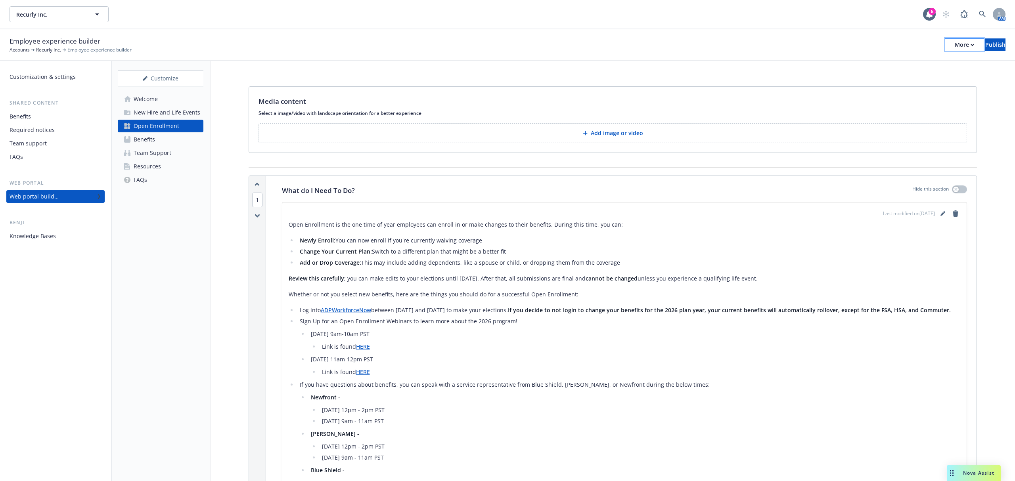
click at [955, 45] on div "More" at bounding box center [964, 45] width 19 height 12
click at [905, 72] on link "Copy portal link" at bounding box center [898, 78] width 117 height 16
click at [146, 140] on div "Benefits" at bounding box center [144, 139] width 21 height 13
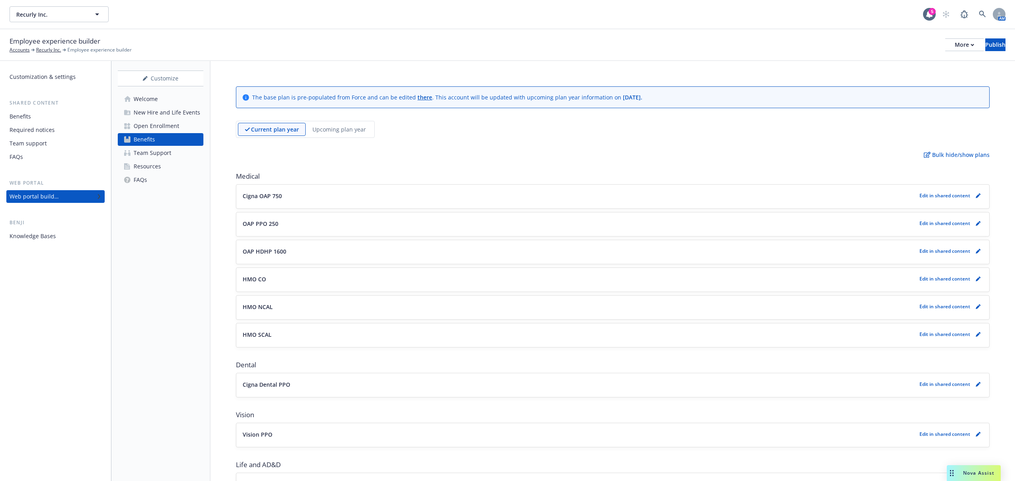
click at [333, 127] on p "Upcoming plan year" at bounding box center [339, 129] width 54 height 8
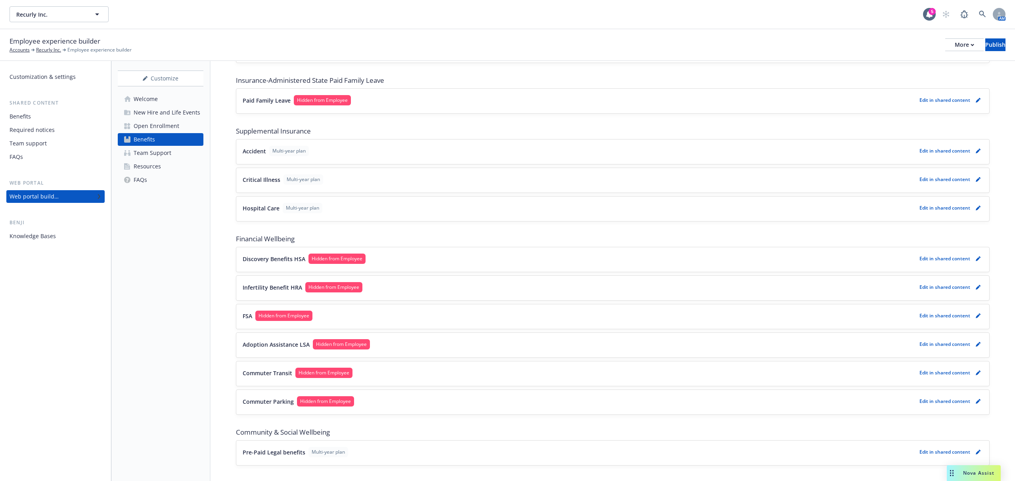
scroll to position [617, 0]
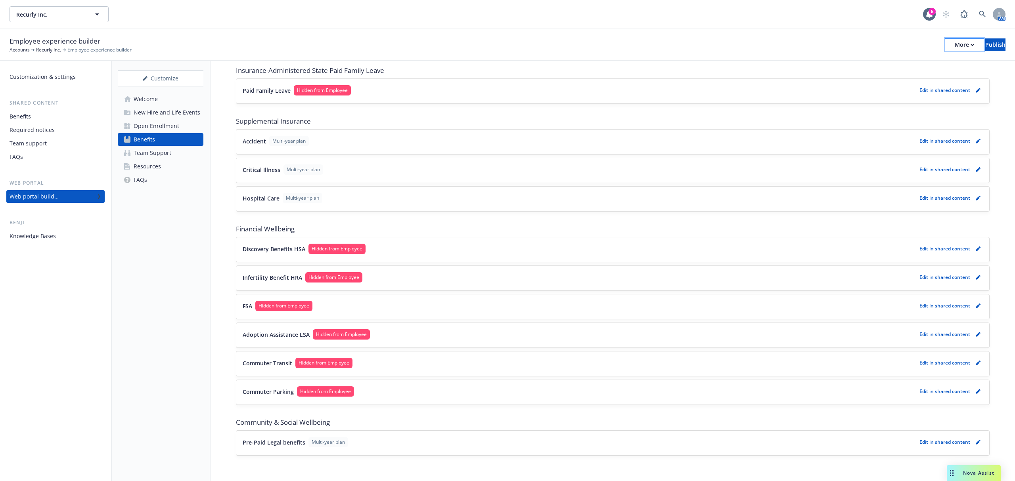
click at [945, 45] on button "More" at bounding box center [964, 44] width 38 height 13
drag, startPoint x: 896, startPoint y: 78, endPoint x: 901, endPoint y: 19, distance: 59.3
click at [896, 78] on link "Copy portal link" at bounding box center [898, 78] width 117 height 16
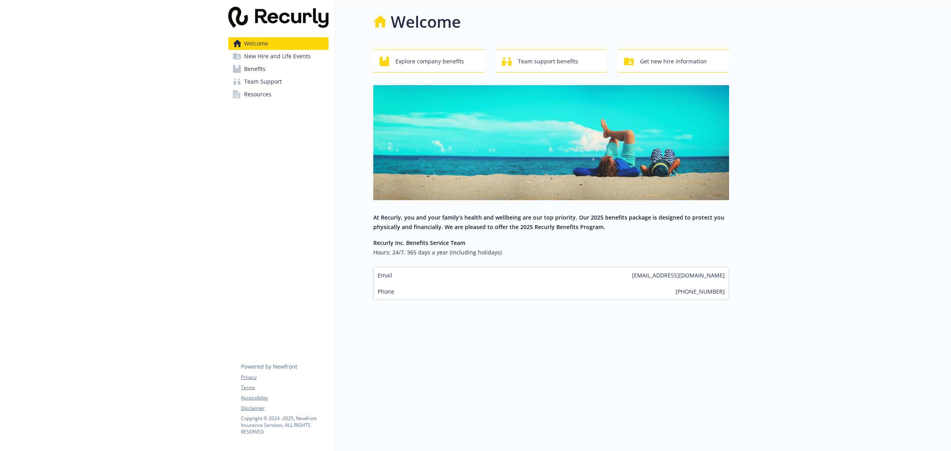
drag, startPoint x: 280, startPoint y: 66, endPoint x: 285, endPoint y: 74, distance: 9.0
click at [280, 66] on link "Benefits" at bounding box center [278, 69] width 100 height 13
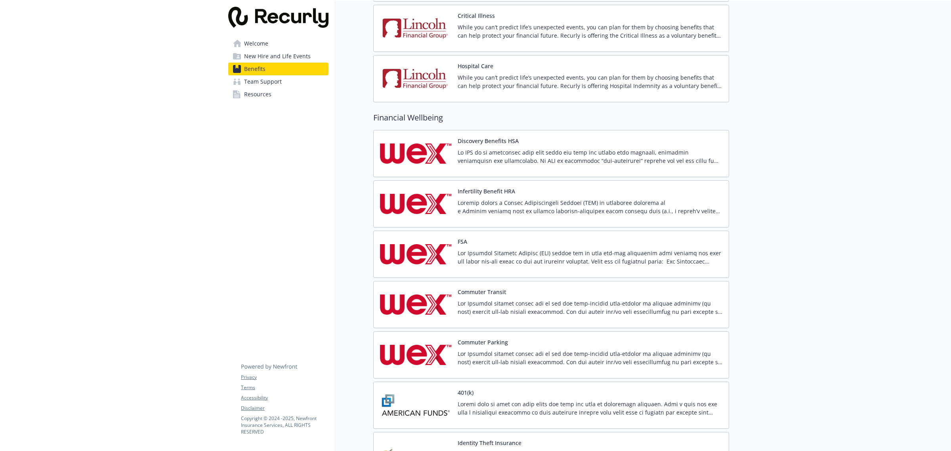
drag, startPoint x: 448, startPoint y: 223, endPoint x: 442, endPoint y: 226, distance: 6.7
click at [448, 221] on img at bounding box center [415, 204] width 71 height 34
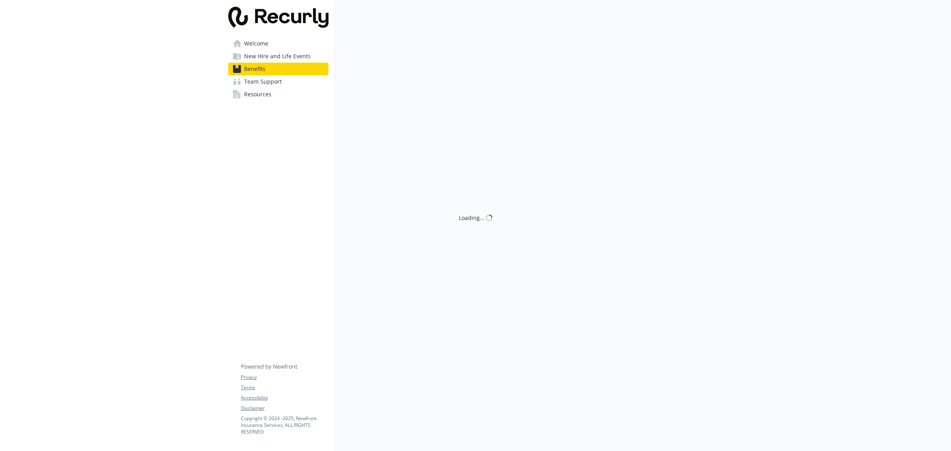
scroll to position [911, 0]
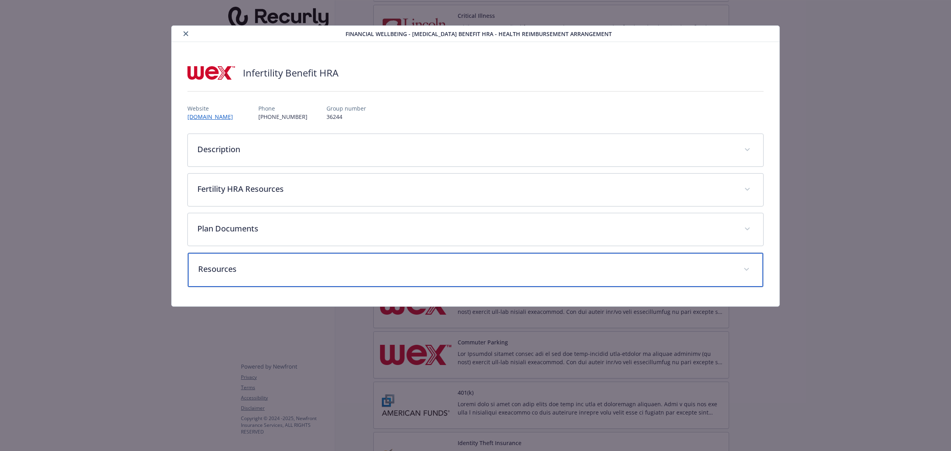
click at [232, 268] on p "Resources" at bounding box center [466, 269] width 536 height 12
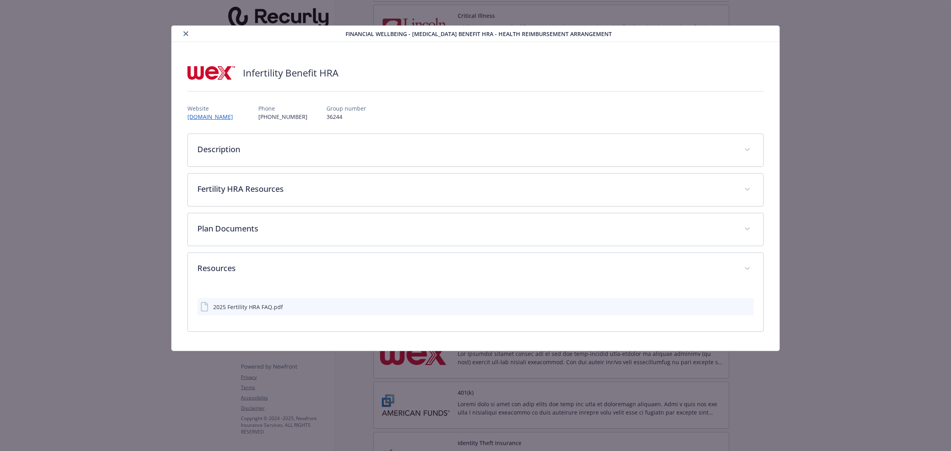
click at [745, 306] on icon "preview file" at bounding box center [746, 307] width 7 height 6
